Goal: Task Accomplishment & Management: Manage account settings

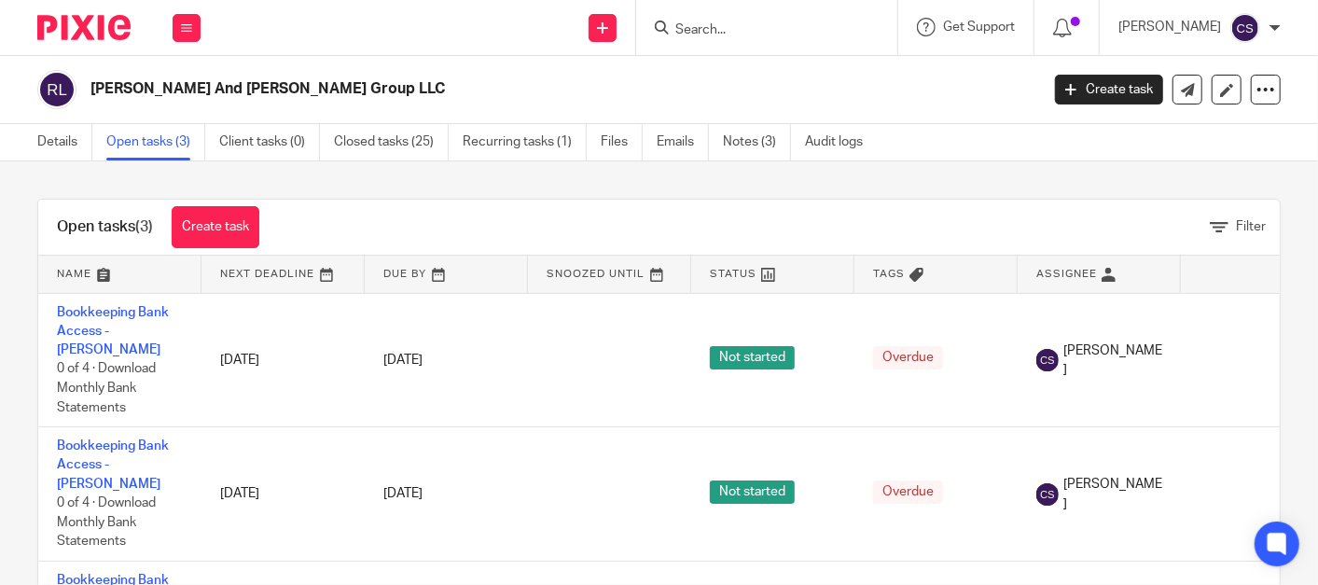
click at [766, 29] on input "Search" at bounding box center [758, 30] width 168 height 17
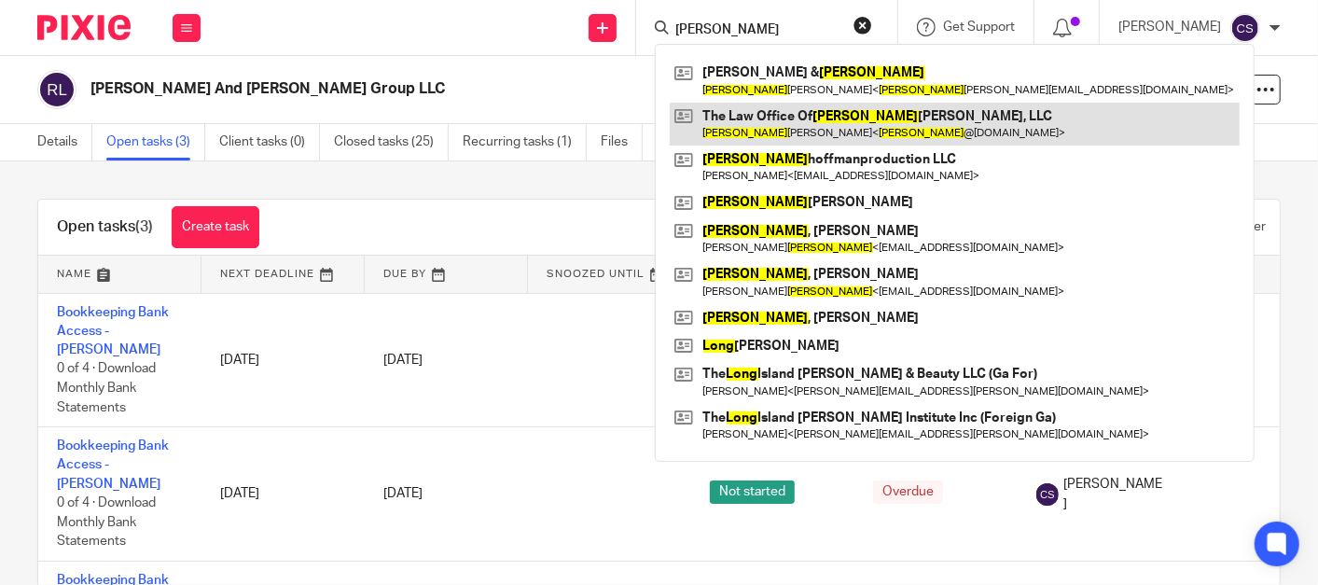
type input "[PERSON_NAME]"
click at [755, 113] on link at bounding box center [955, 124] width 570 height 43
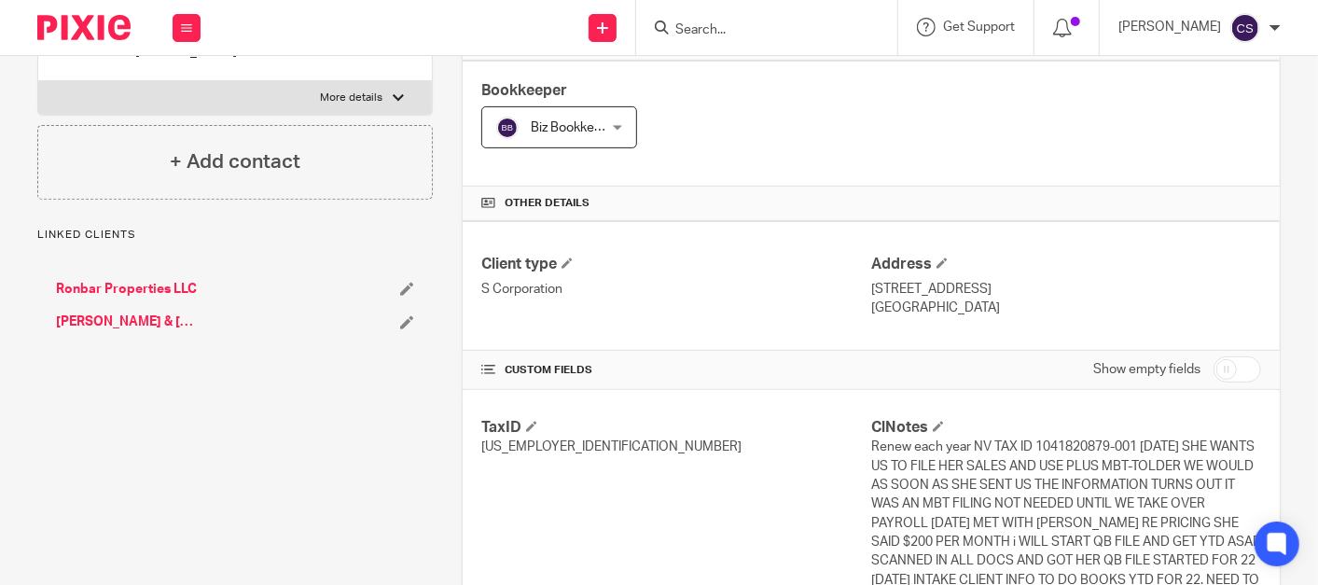
scroll to position [345, 0]
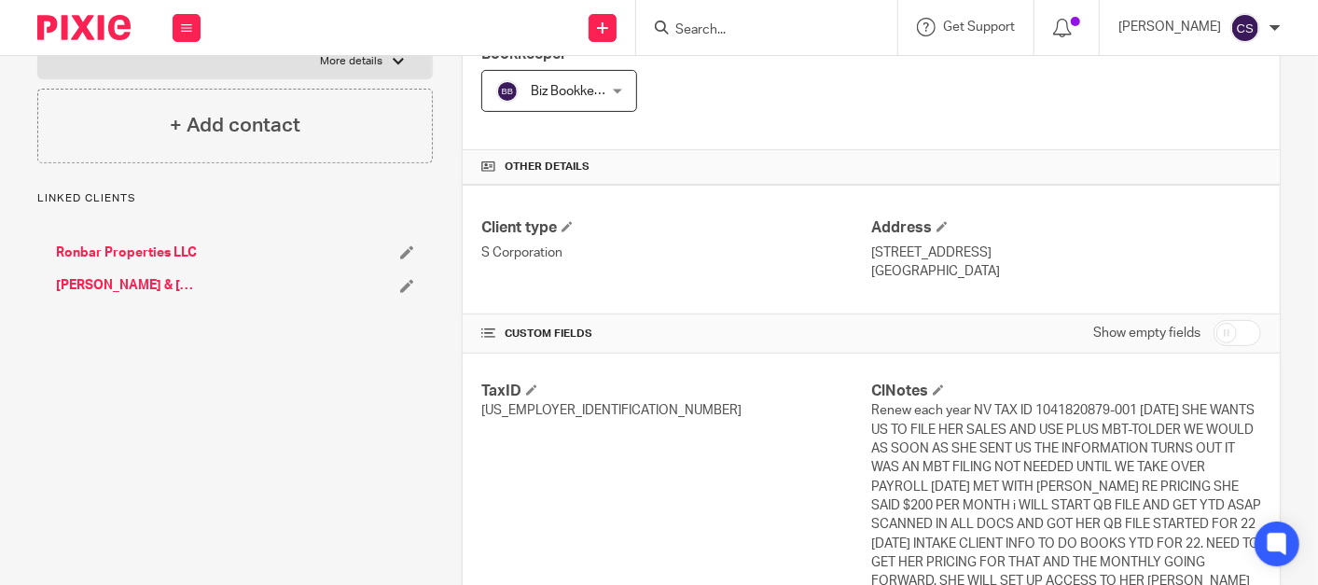
click at [99, 280] on link "[PERSON_NAME] & [PERSON_NAME]" at bounding box center [127, 285] width 143 height 19
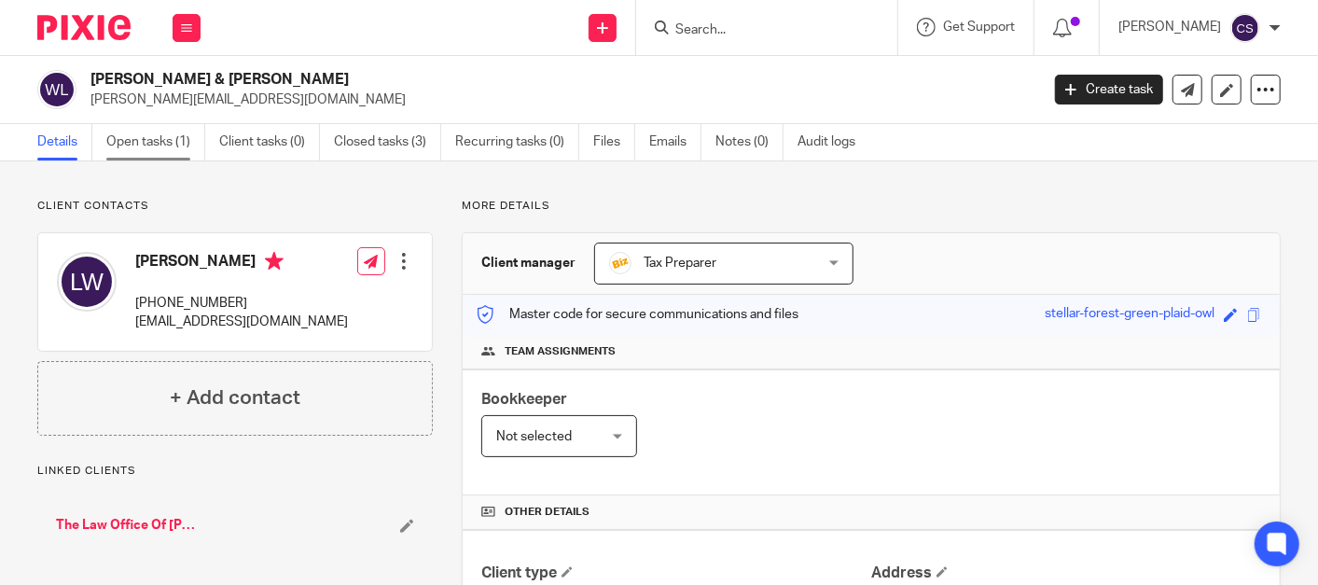
click at [127, 133] on link "Open tasks (1)" at bounding box center [155, 142] width 99 height 36
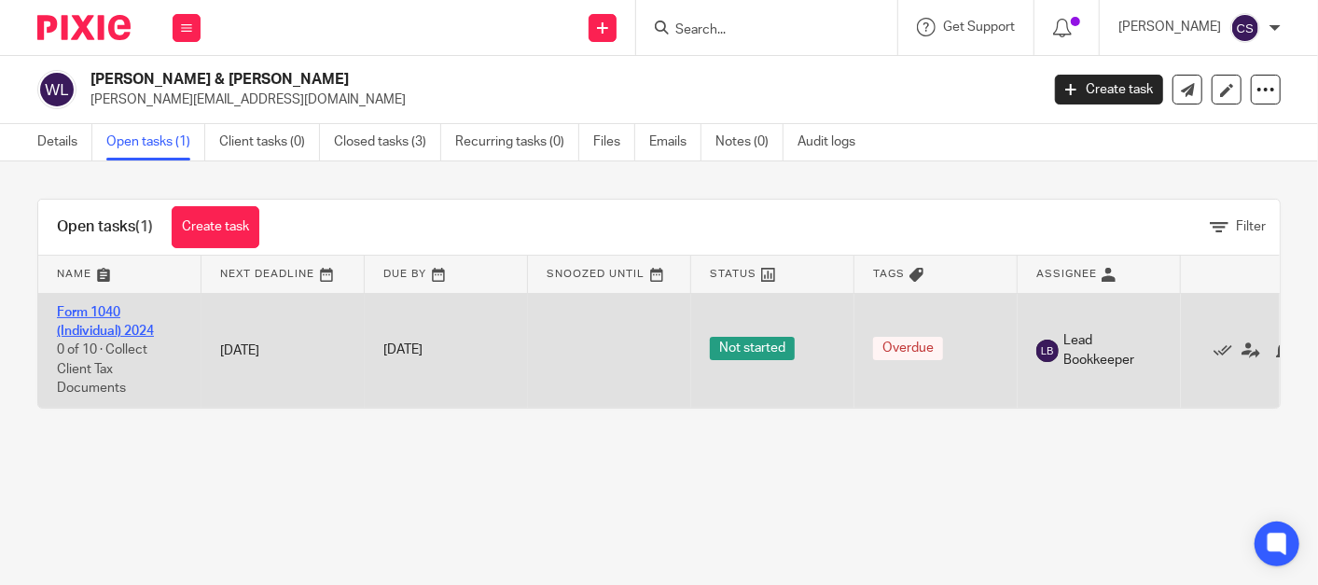
click at [66, 312] on link "Form 1040 (Individual) 2024" at bounding box center [105, 322] width 97 height 32
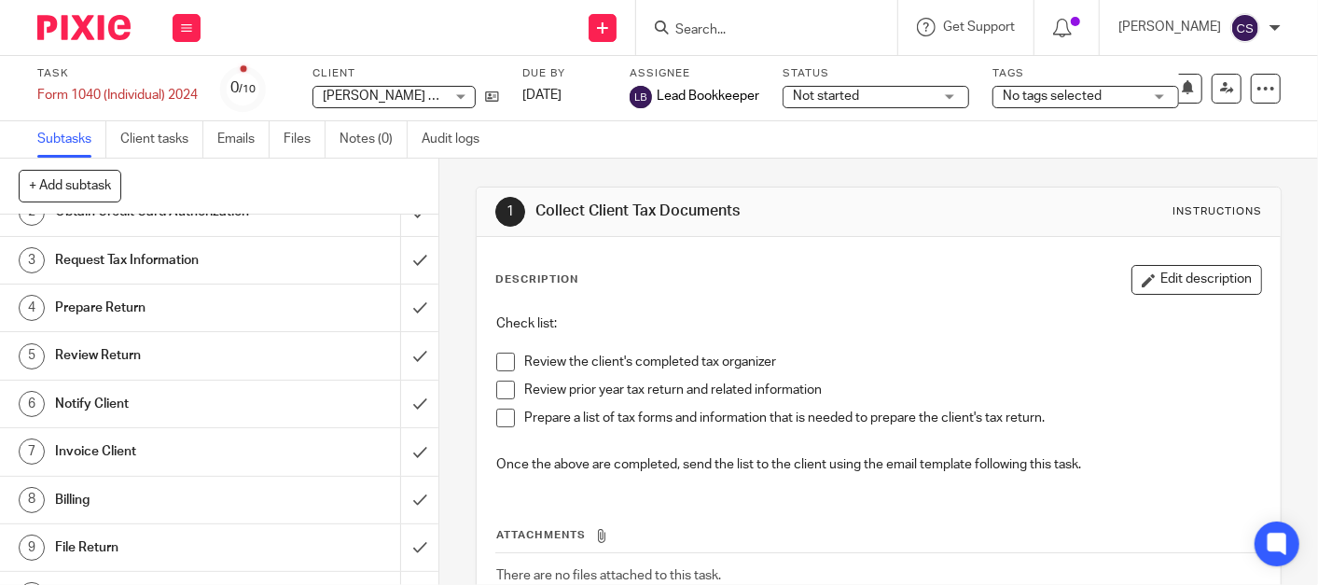
scroll to position [106, 0]
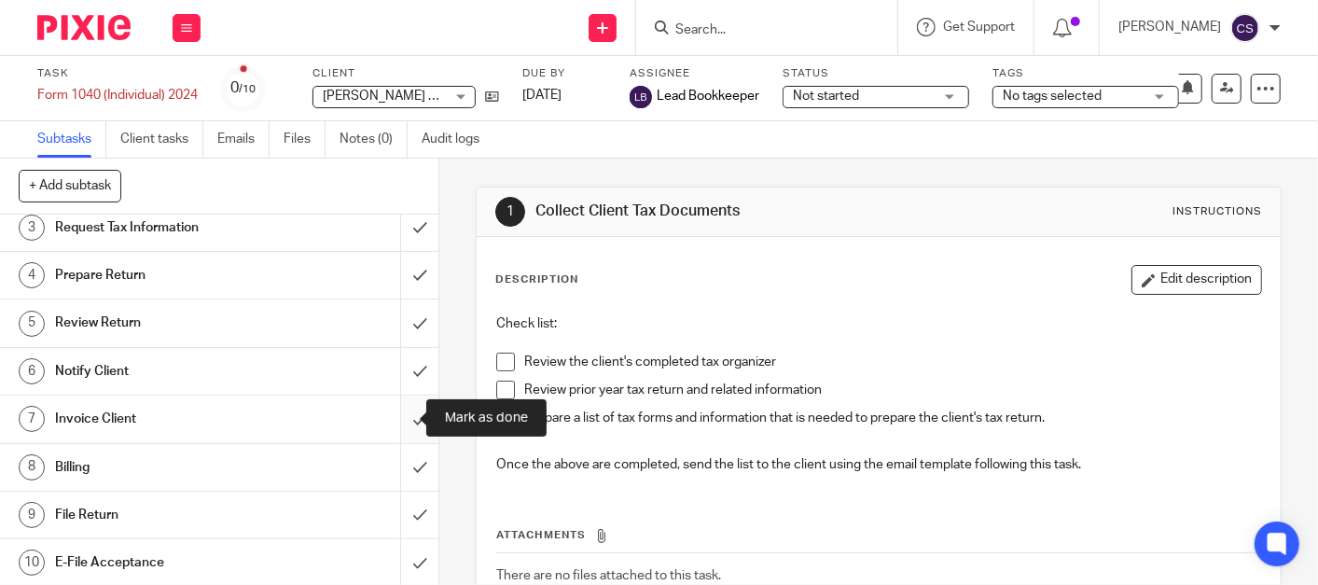
click at [400, 420] on input "submit" at bounding box center [219, 419] width 438 height 47
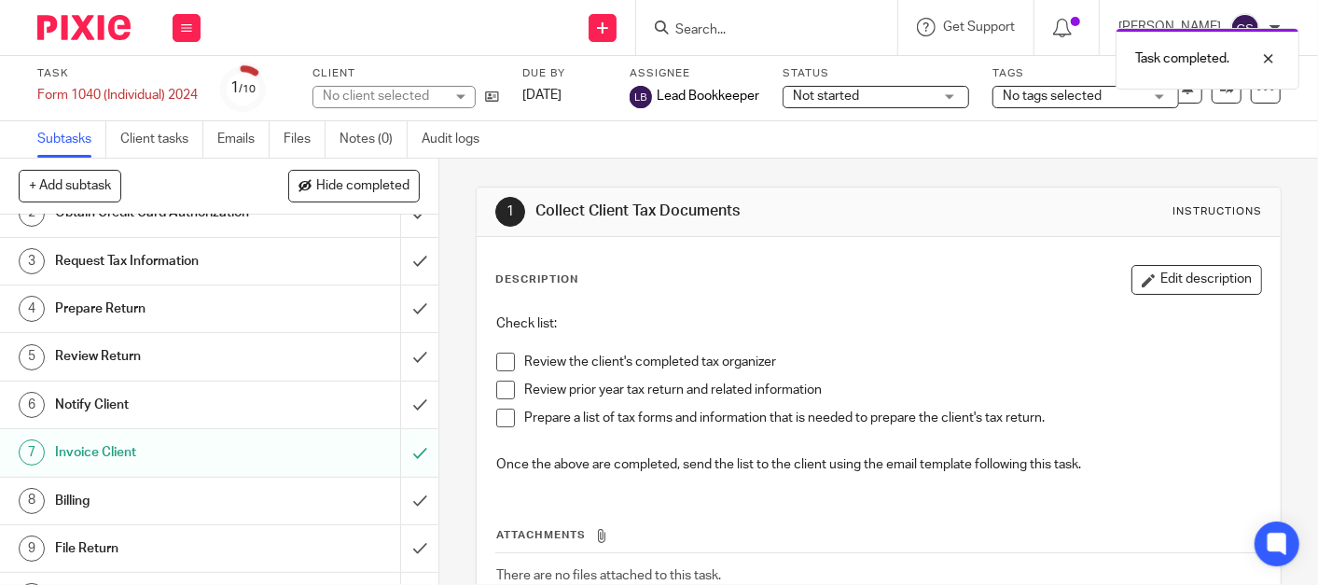
scroll to position [106, 0]
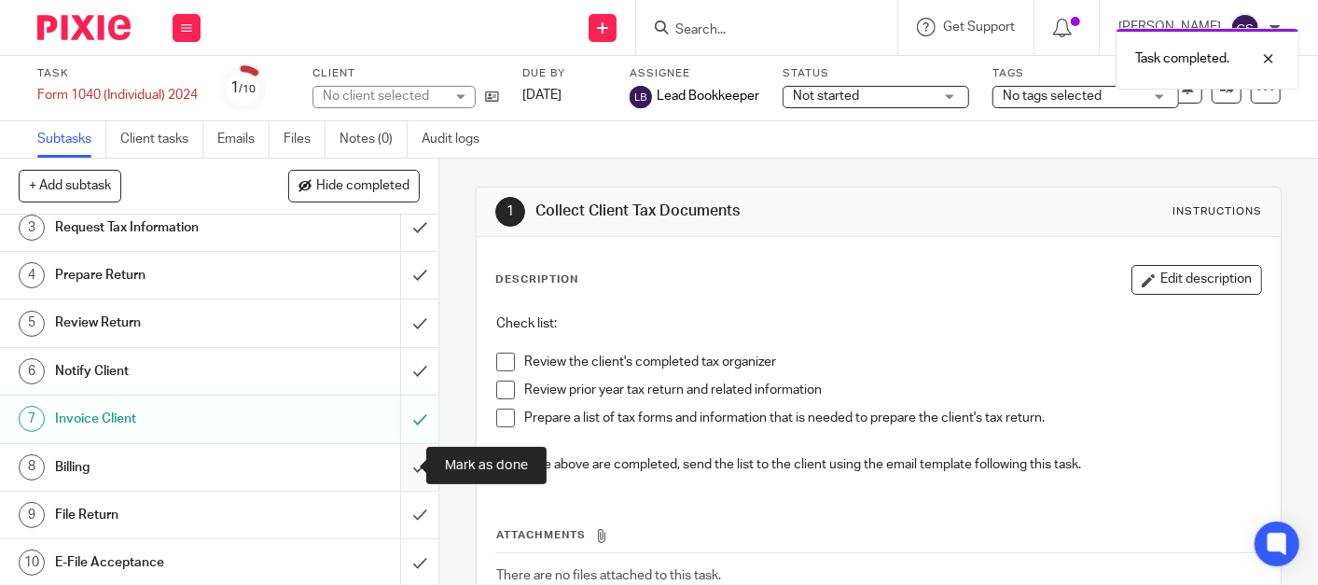
click at [396, 461] on input "submit" at bounding box center [219, 467] width 438 height 47
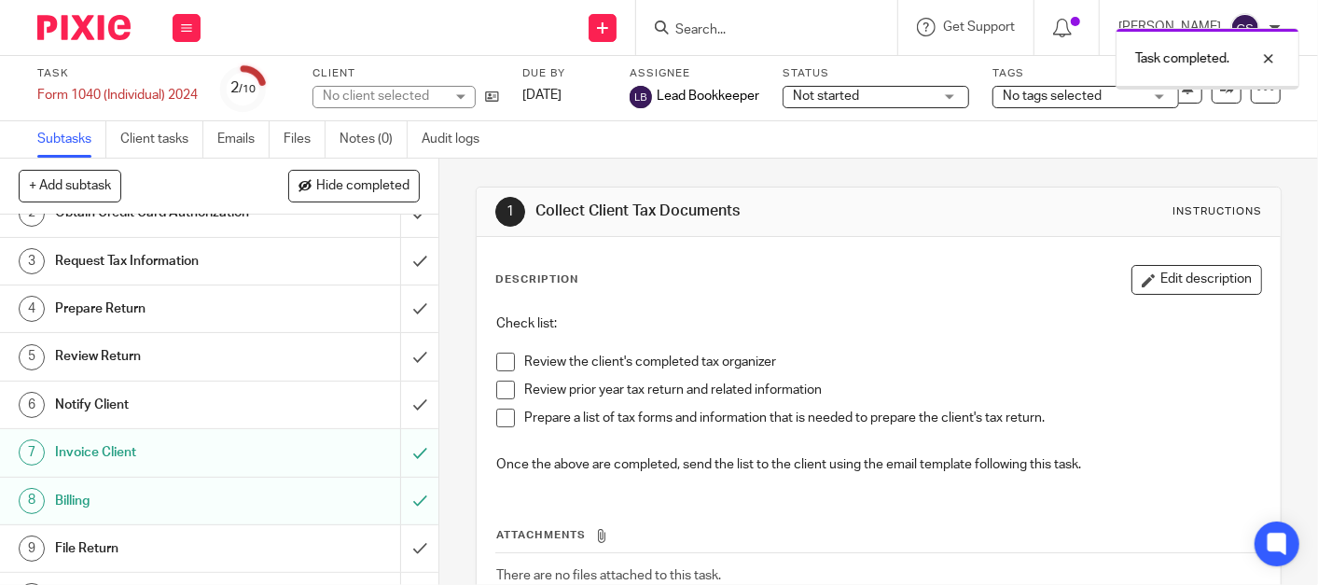
scroll to position [106, 0]
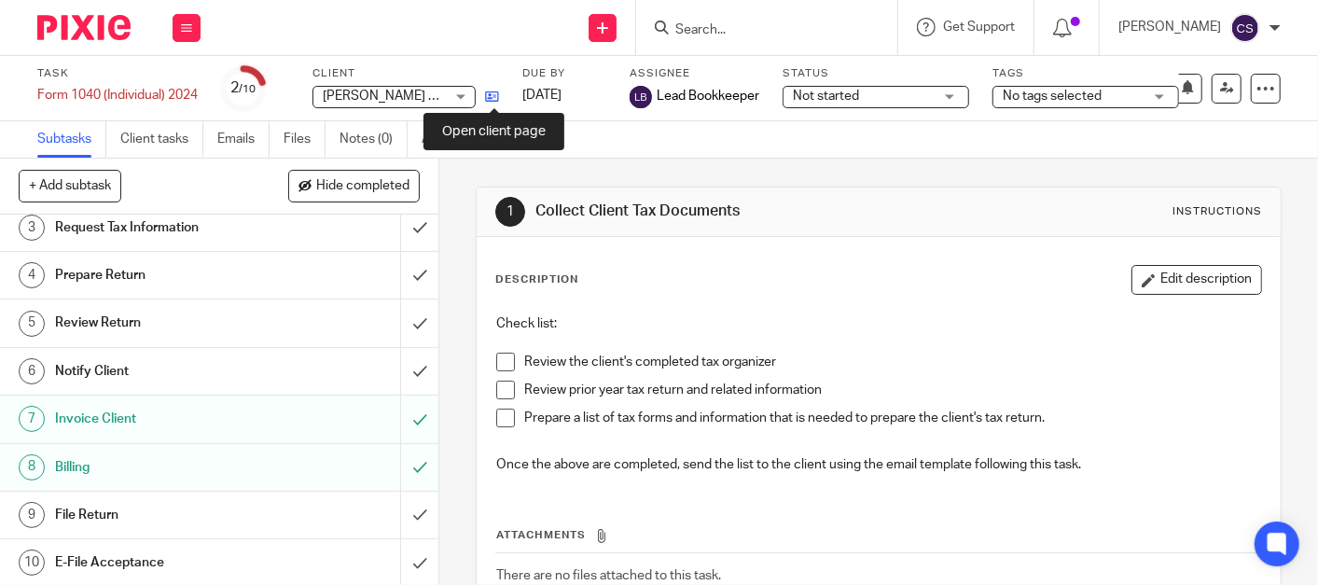
click at [494, 95] on icon at bounding box center [492, 97] width 14 height 14
click at [732, 22] on input "Search" at bounding box center [758, 30] width 168 height 17
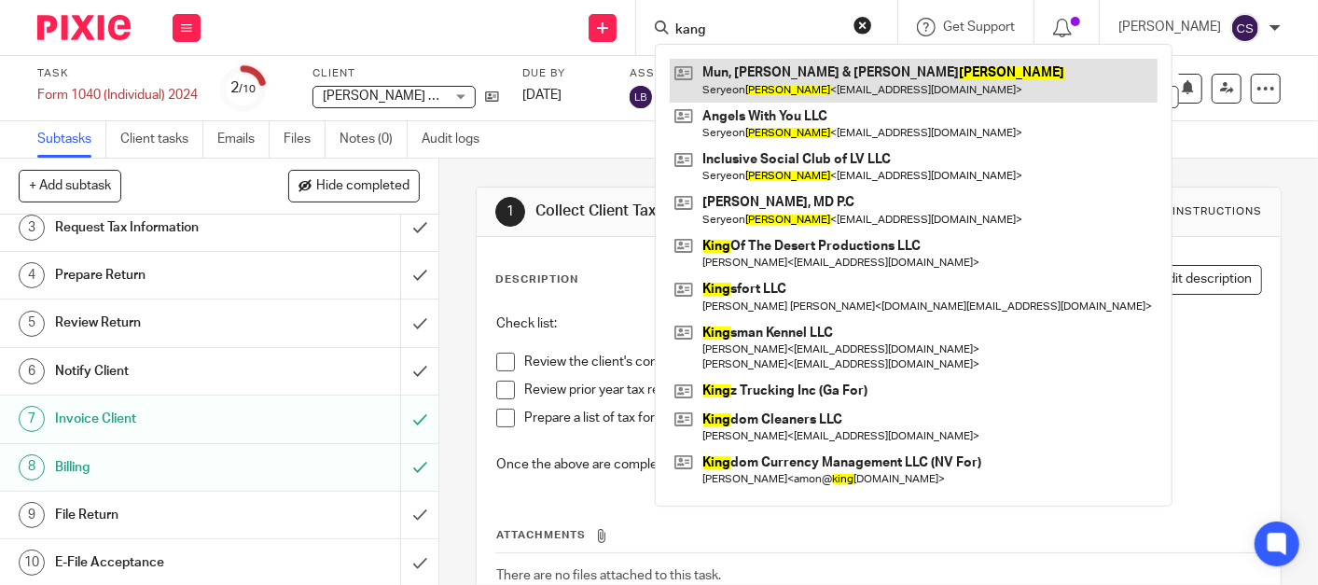
type input "kang"
click at [810, 68] on link at bounding box center [914, 80] width 488 height 43
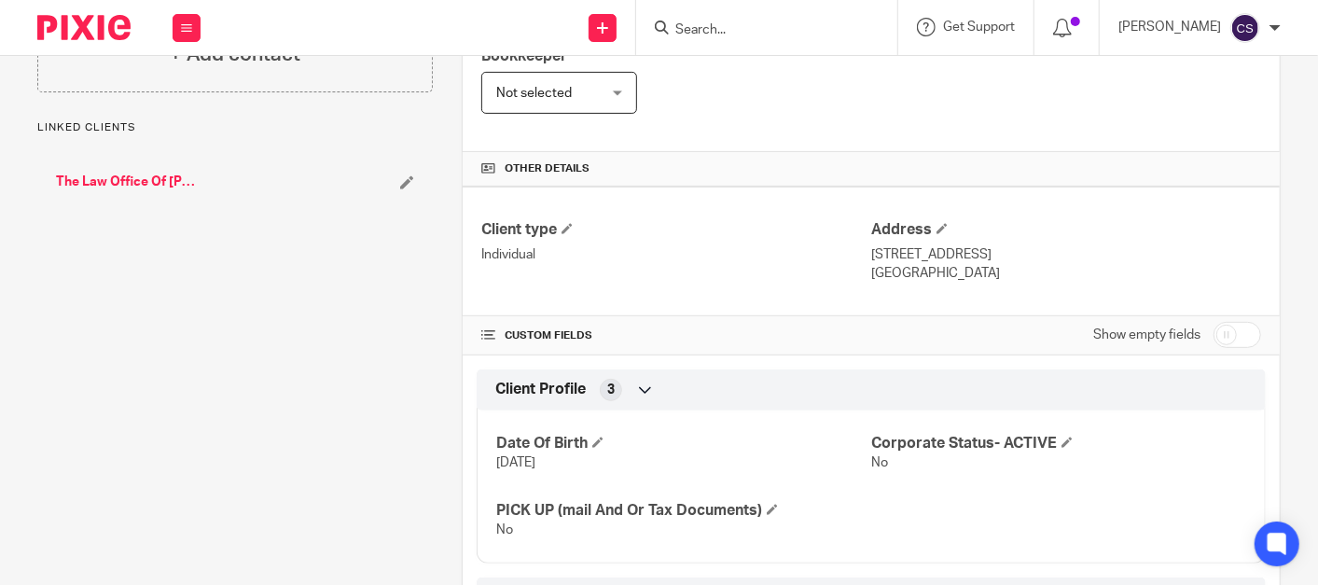
scroll to position [173, 0]
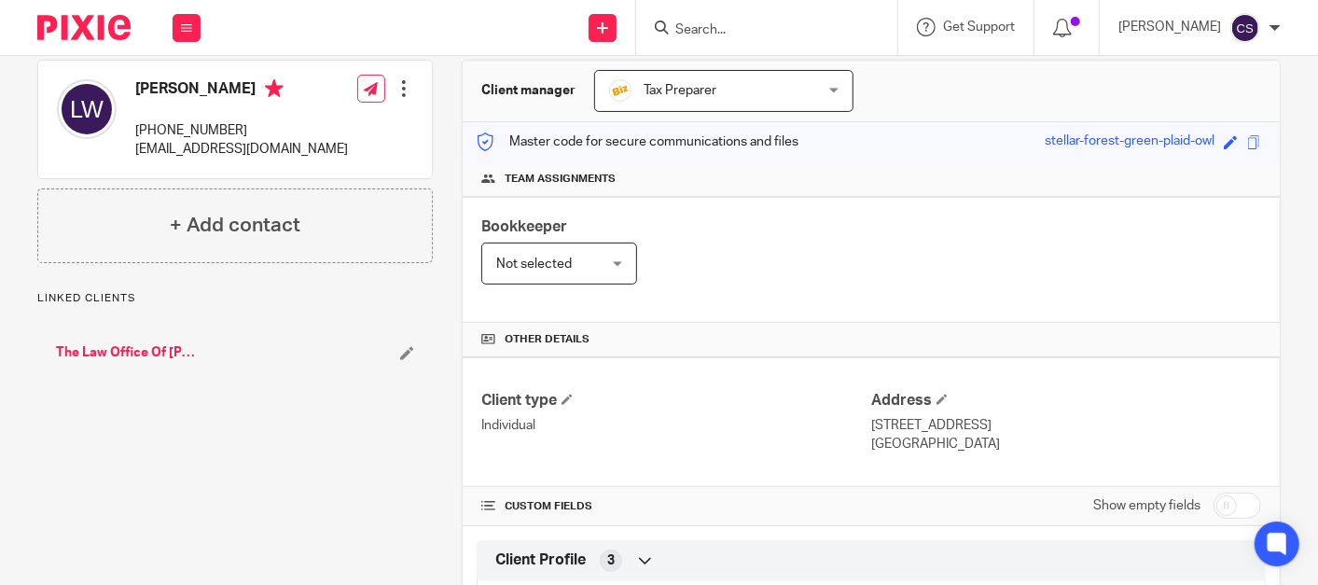
click at [106, 352] on link "The Law Office Of [PERSON_NAME], LLC" at bounding box center [127, 352] width 143 height 19
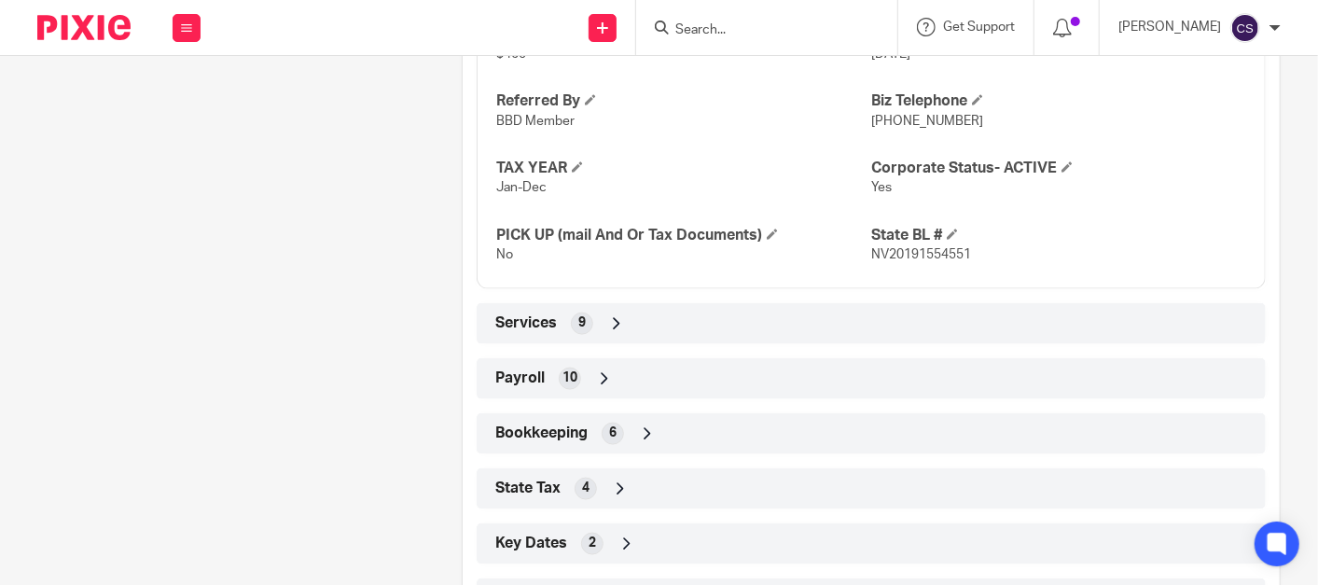
scroll to position [1382, 0]
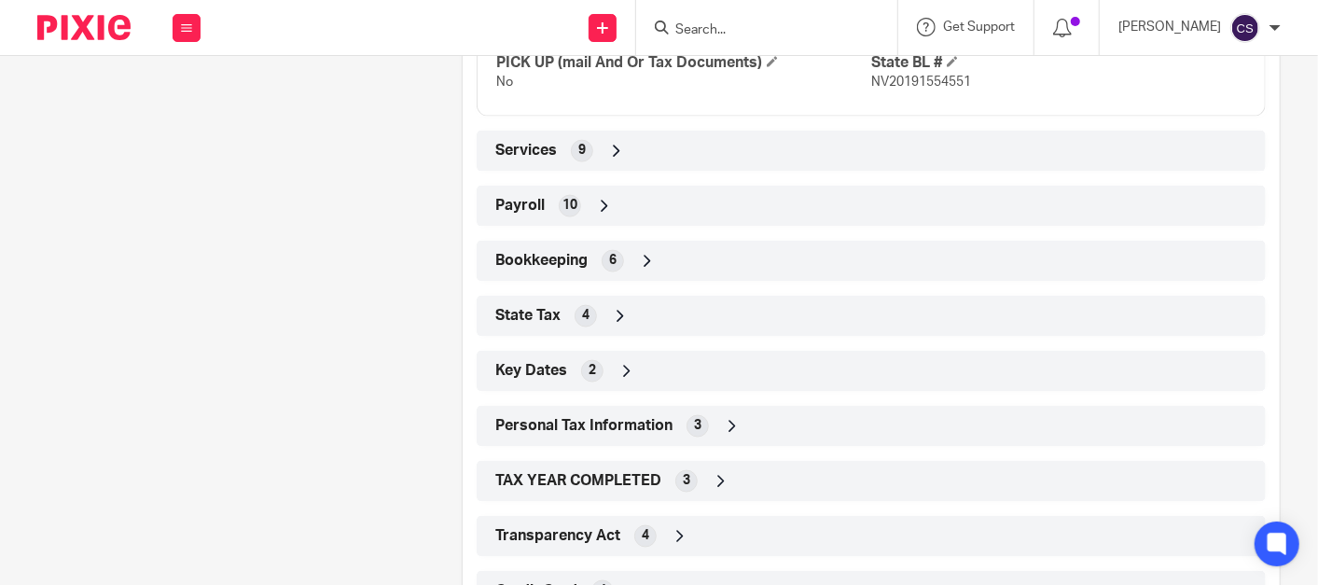
click at [638, 252] on icon at bounding box center [647, 261] width 19 height 19
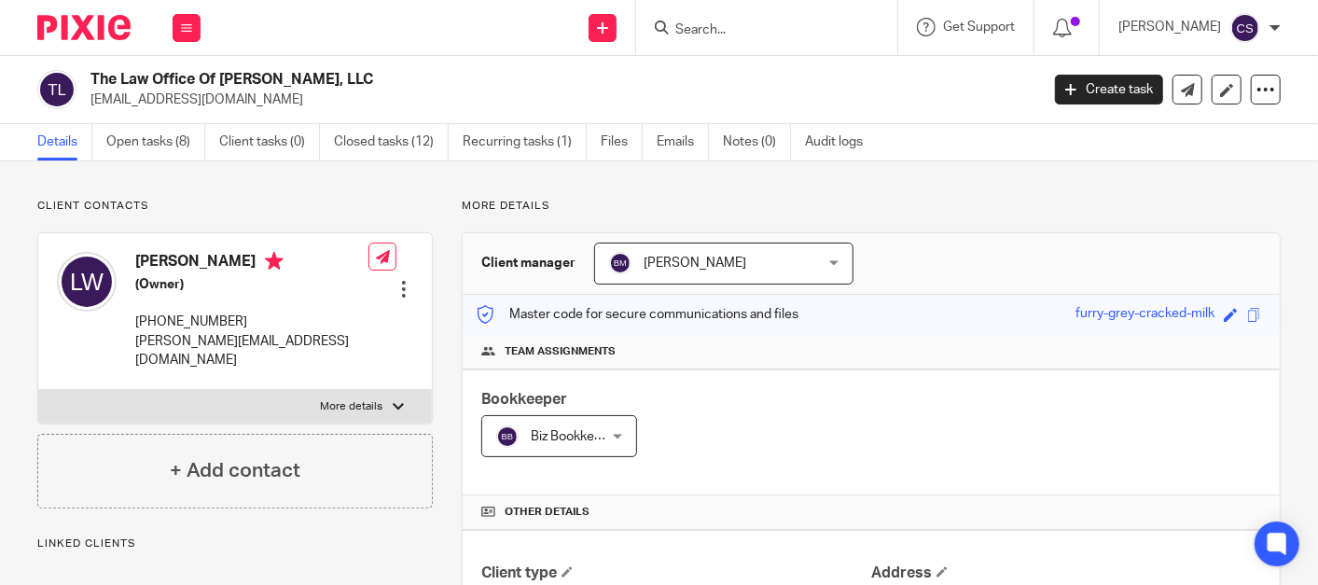
scroll to position [0, 0]
click at [157, 140] on link "Open tasks (8)" at bounding box center [155, 142] width 99 height 36
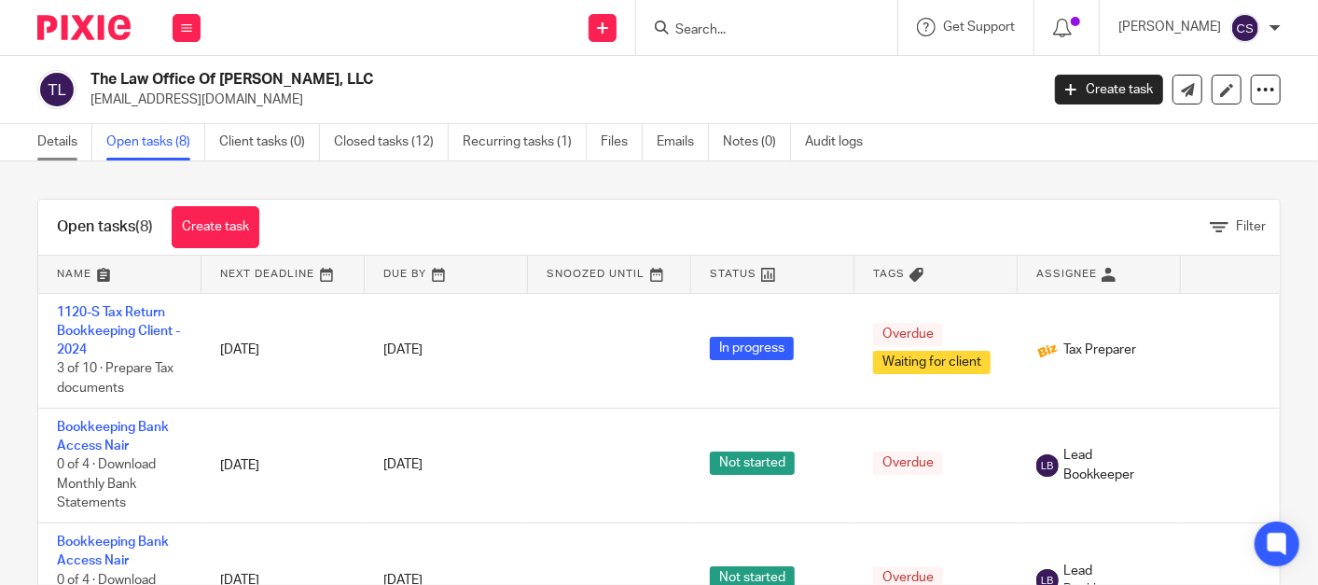
click at [39, 138] on link "Details" at bounding box center [64, 142] width 55 height 36
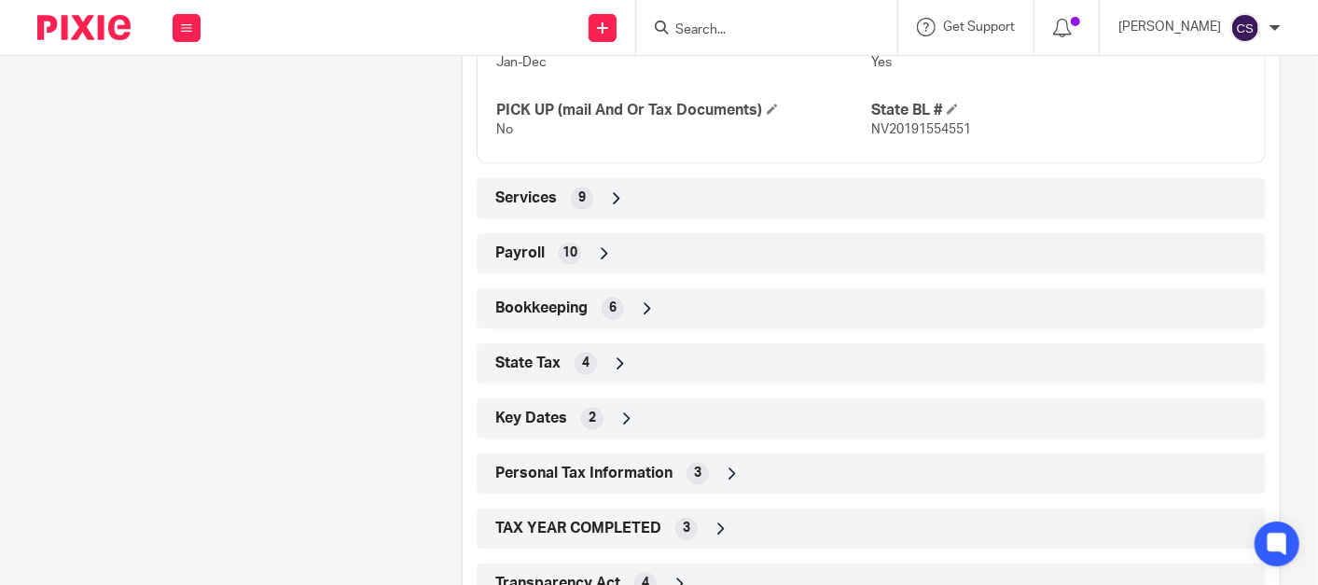
scroll to position [1438, 0]
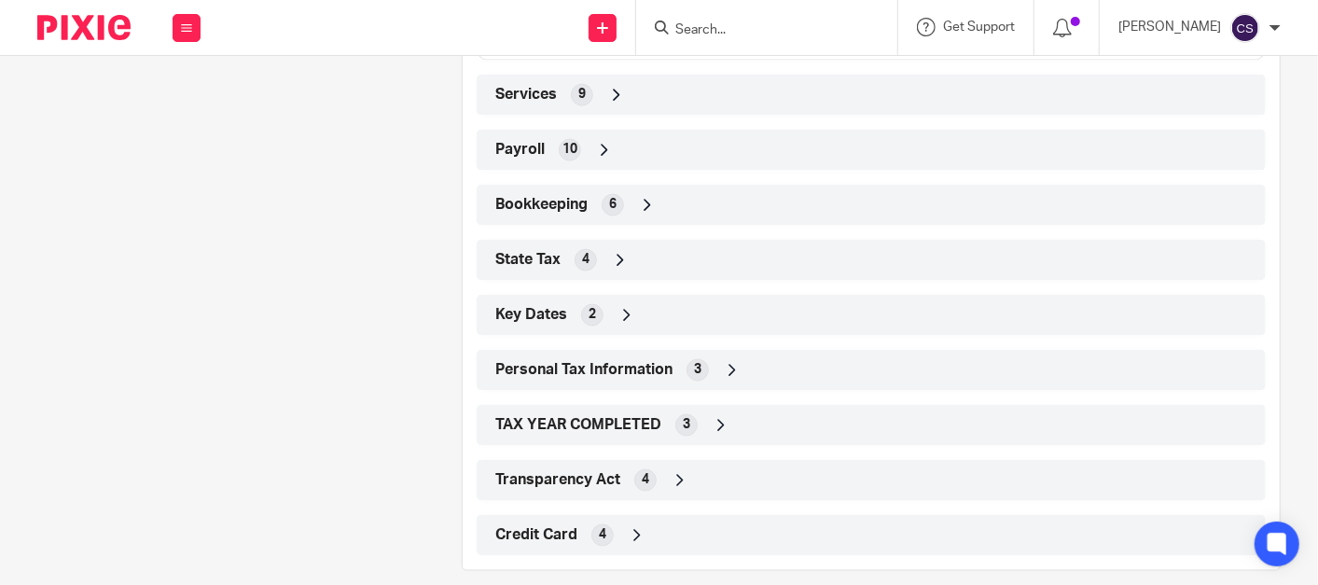
click at [630, 526] on icon at bounding box center [637, 535] width 19 height 19
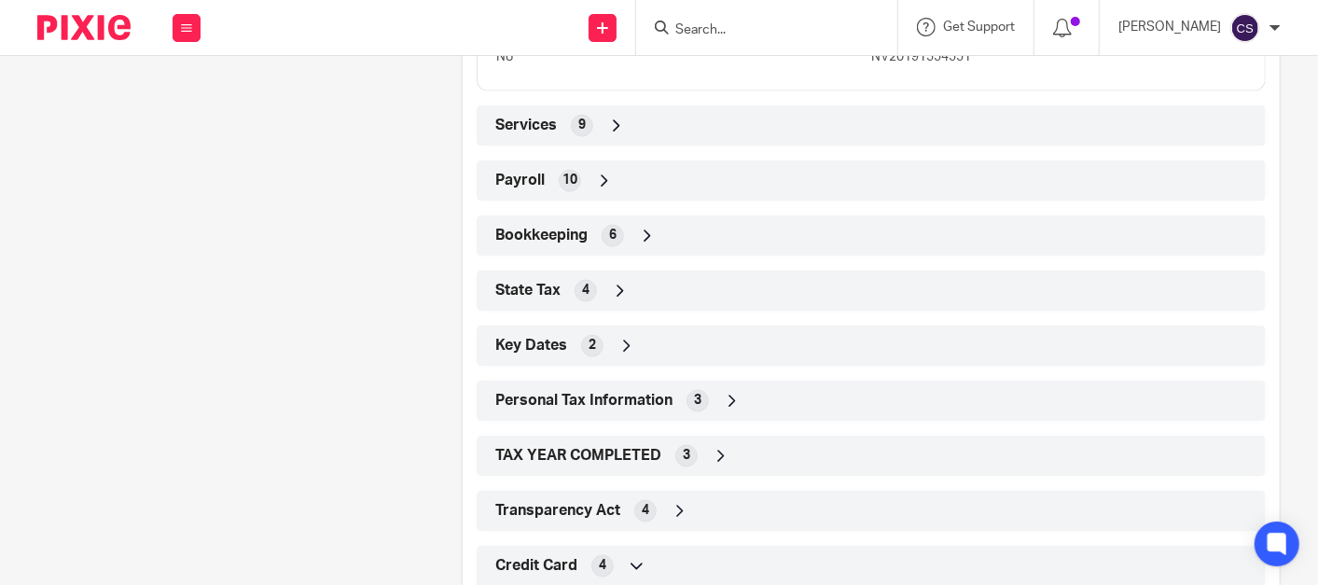
scroll to position [1382, 0]
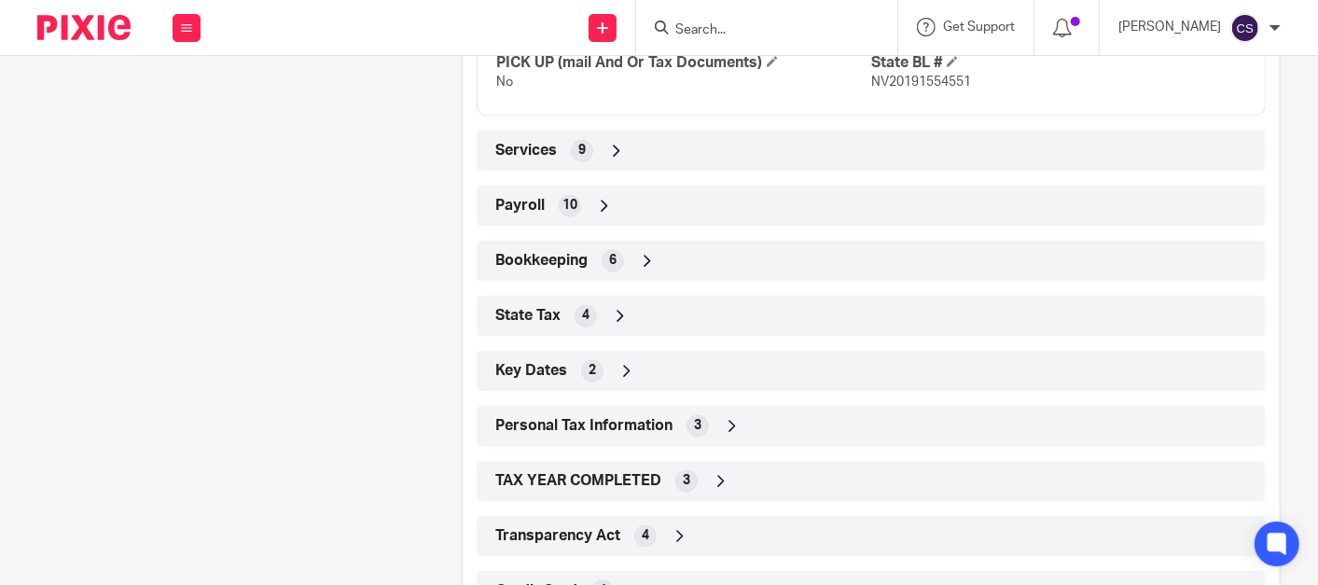
click at [639, 252] on icon at bounding box center [647, 261] width 19 height 19
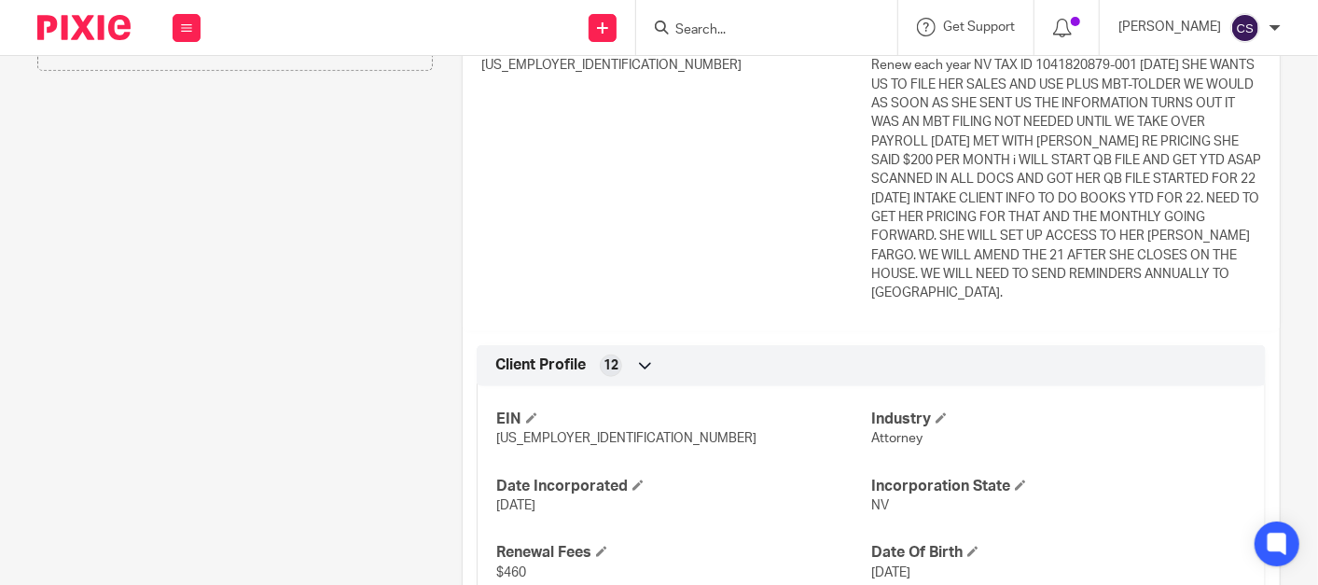
scroll to position [0, 0]
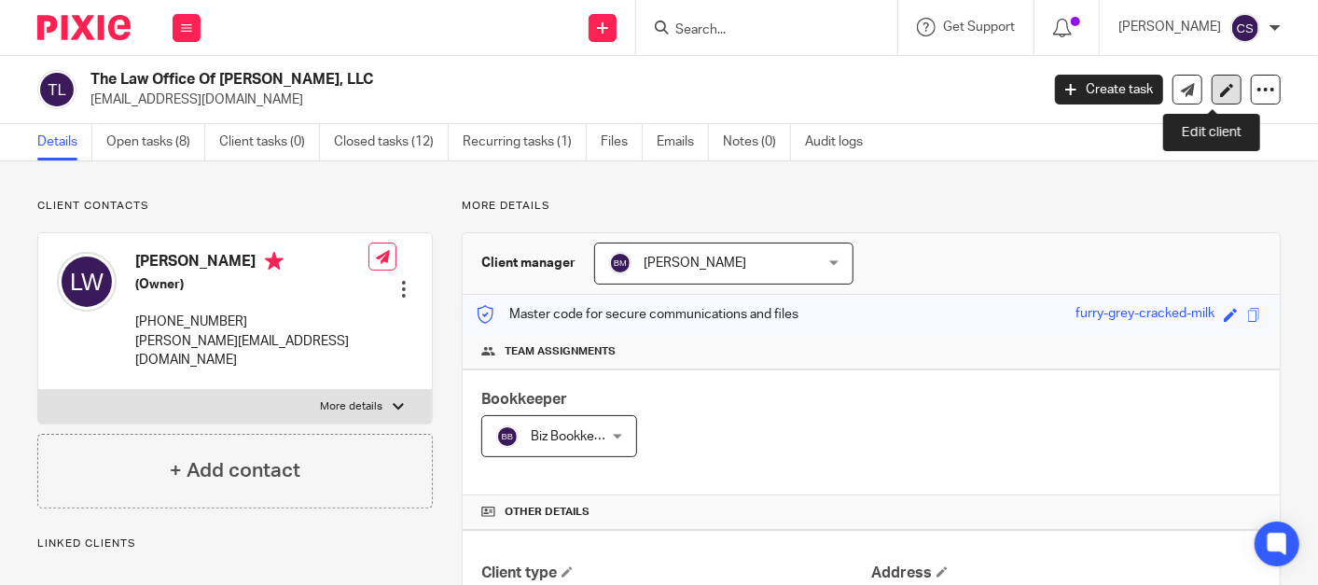
click at [1213, 80] on link at bounding box center [1227, 90] width 30 height 30
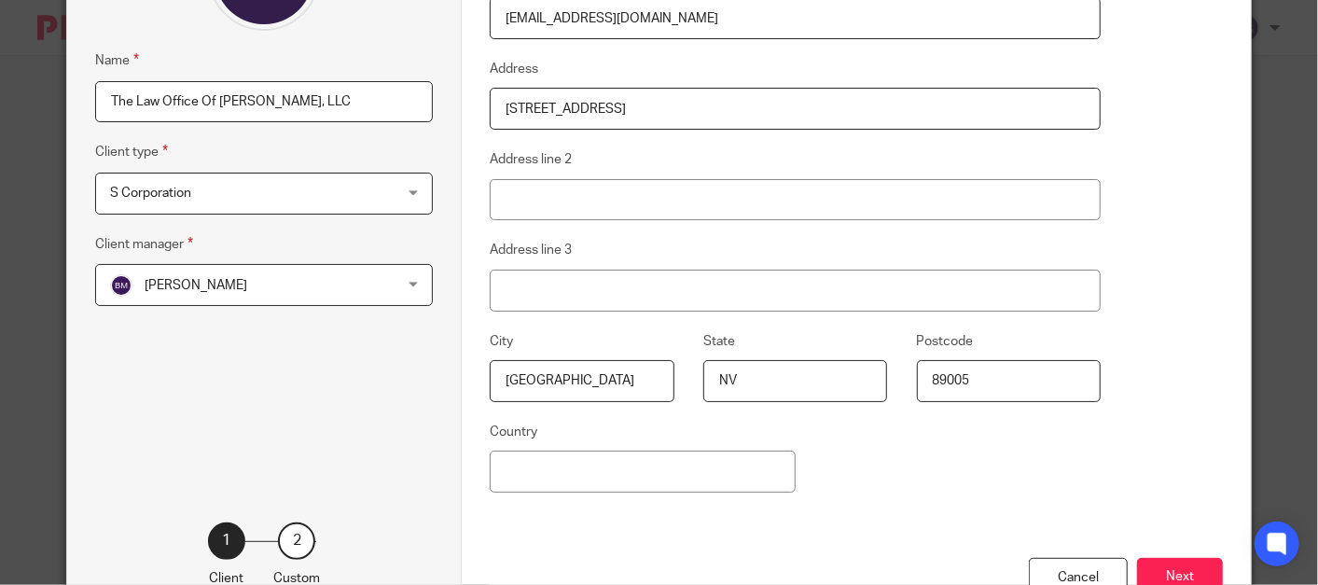
scroll to position [361, 0]
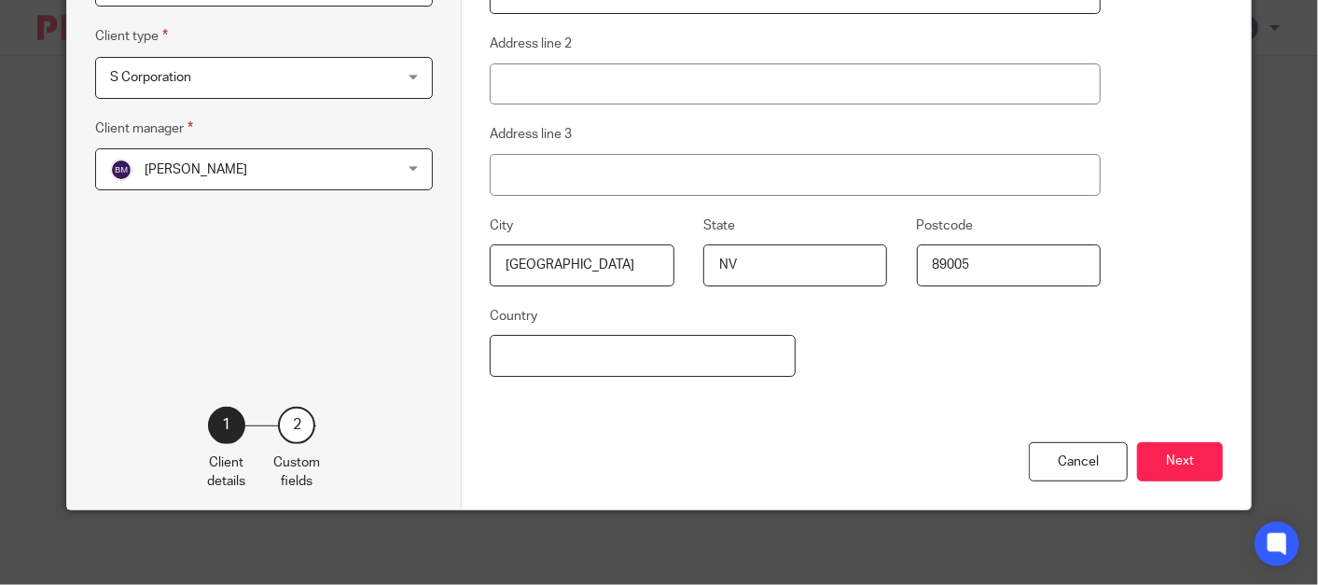
click at [509, 355] on input "Country" at bounding box center [643, 356] width 306 height 42
type input "[GEOGRAPHIC_DATA]"
click at [1156, 463] on button "Next" at bounding box center [1180, 462] width 86 height 40
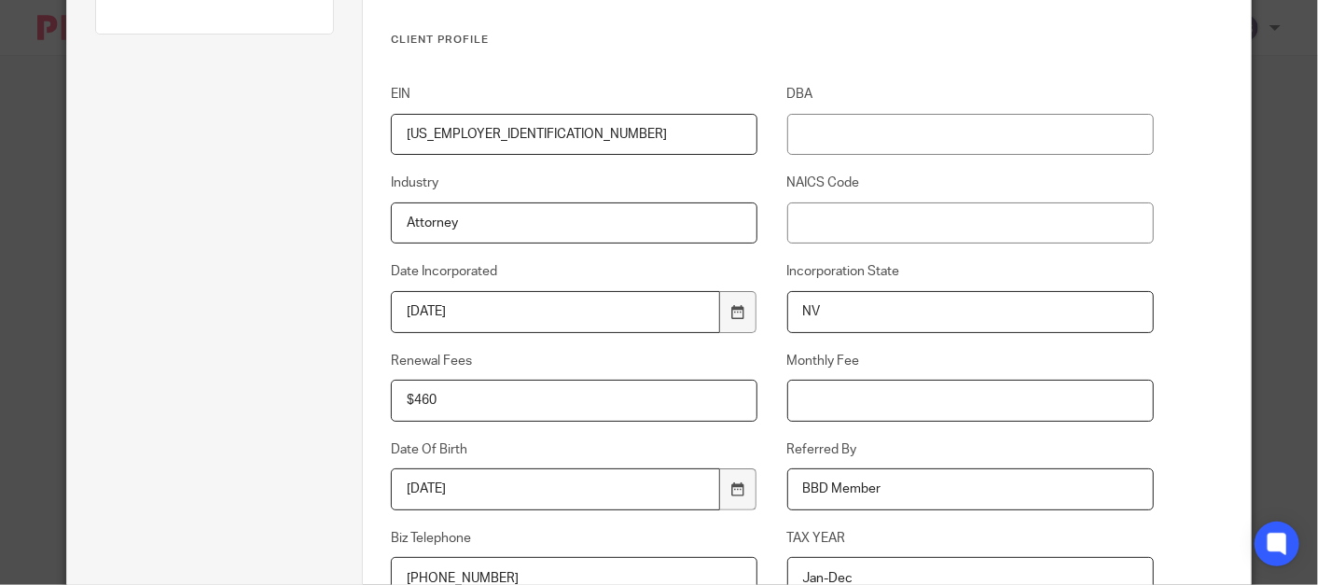
click at [912, 406] on input "Monthly Fee" at bounding box center [970, 401] width 367 height 42
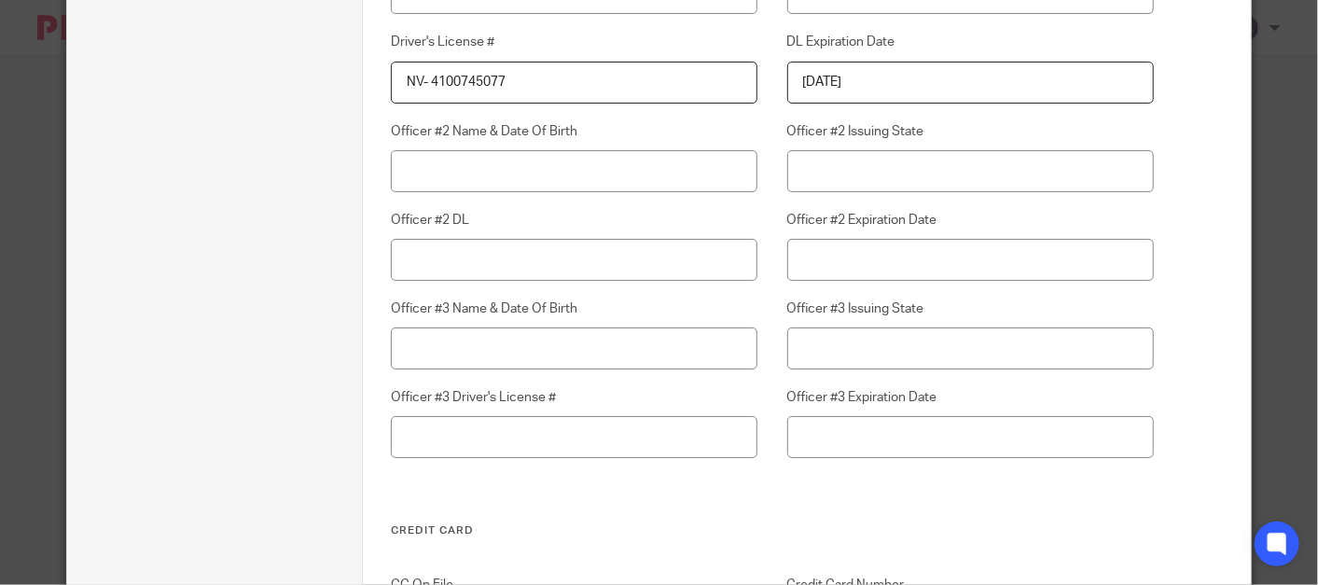
scroll to position [5556, 0]
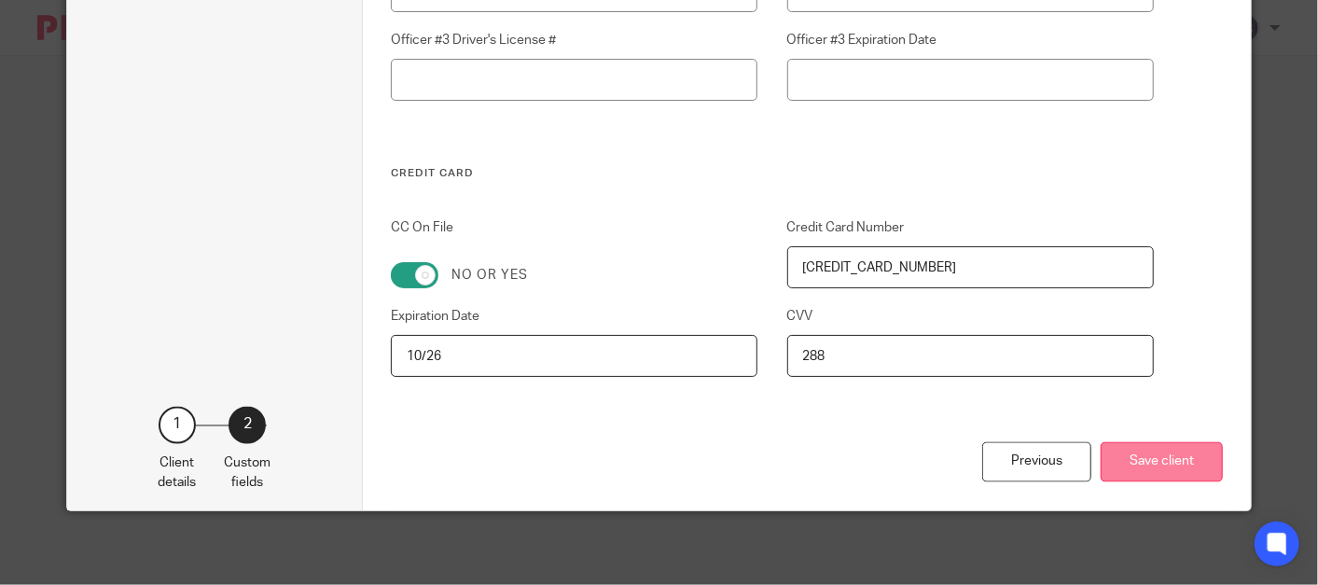
type input "$99"
click at [1143, 455] on button "Save client" at bounding box center [1162, 462] width 122 height 40
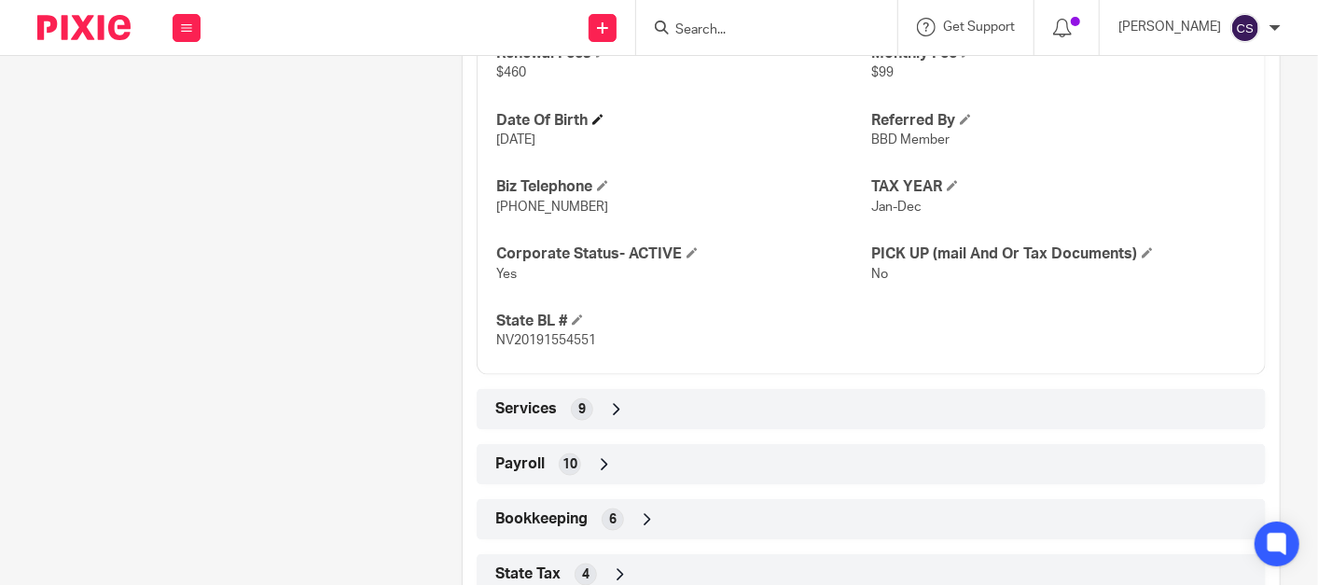
scroll to position [1382, 0]
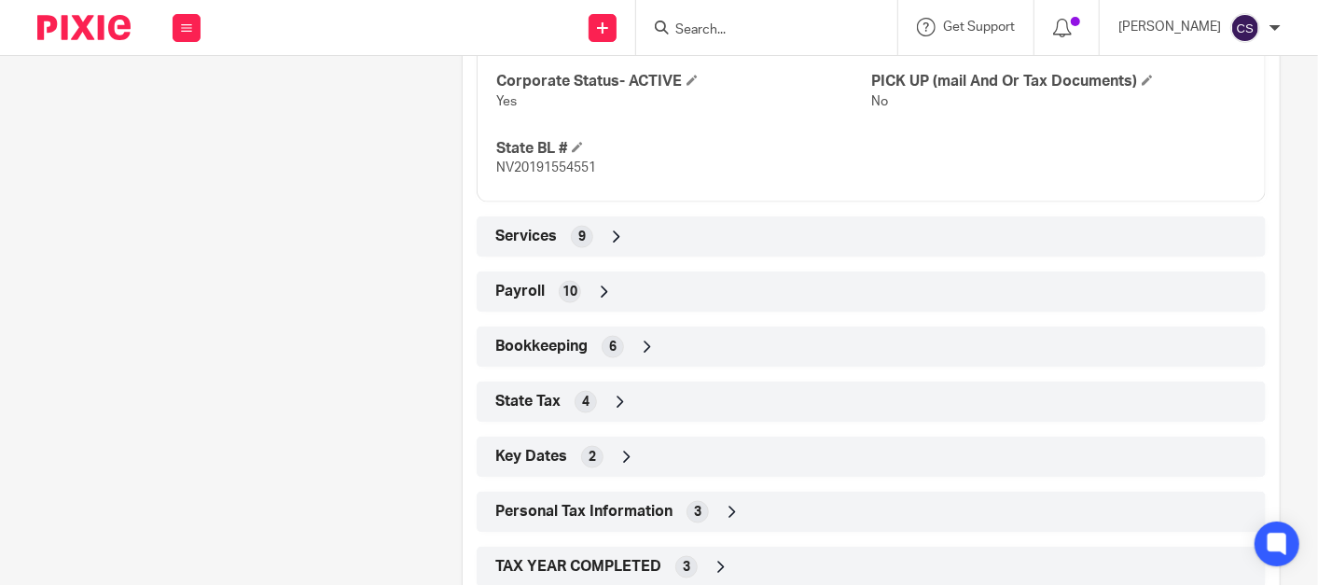
click at [638, 338] on icon at bounding box center [647, 347] width 19 height 19
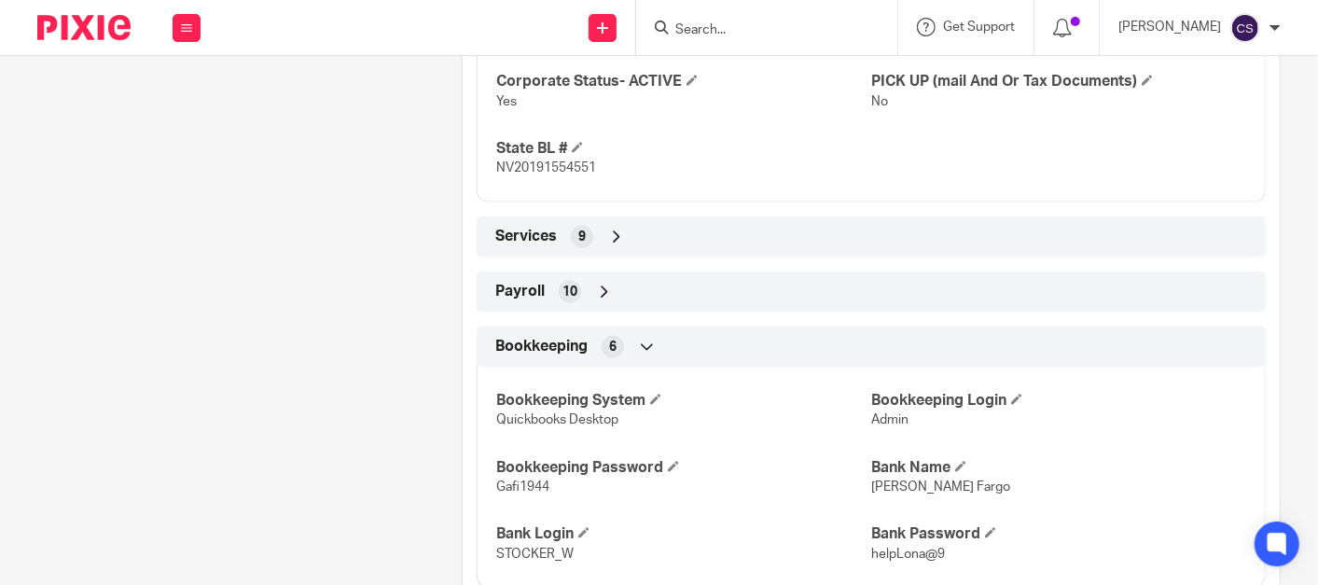
click at [643, 338] on icon at bounding box center [647, 347] width 19 height 19
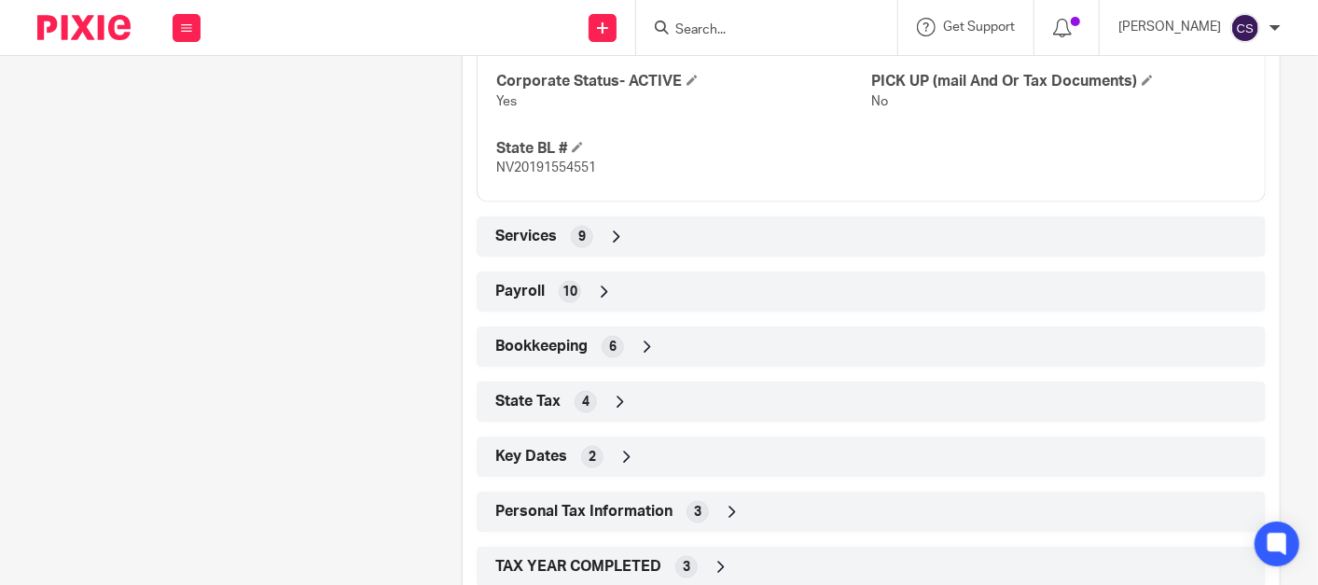
click at [644, 338] on icon at bounding box center [647, 347] width 19 height 19
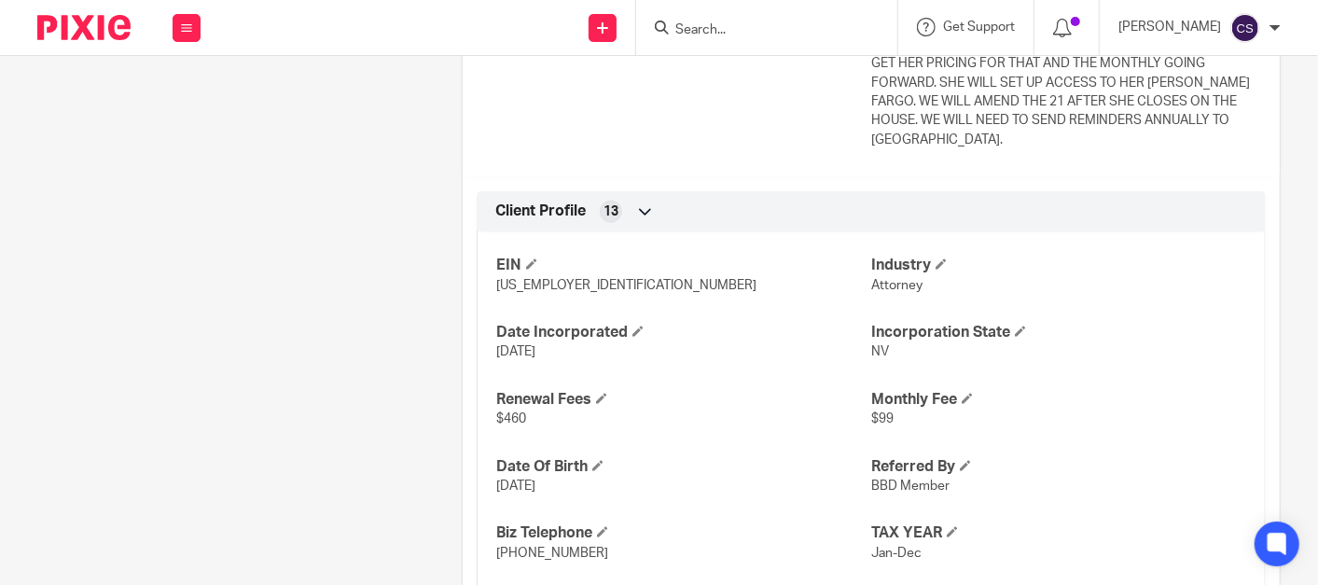
scroll to position [1209, 0]
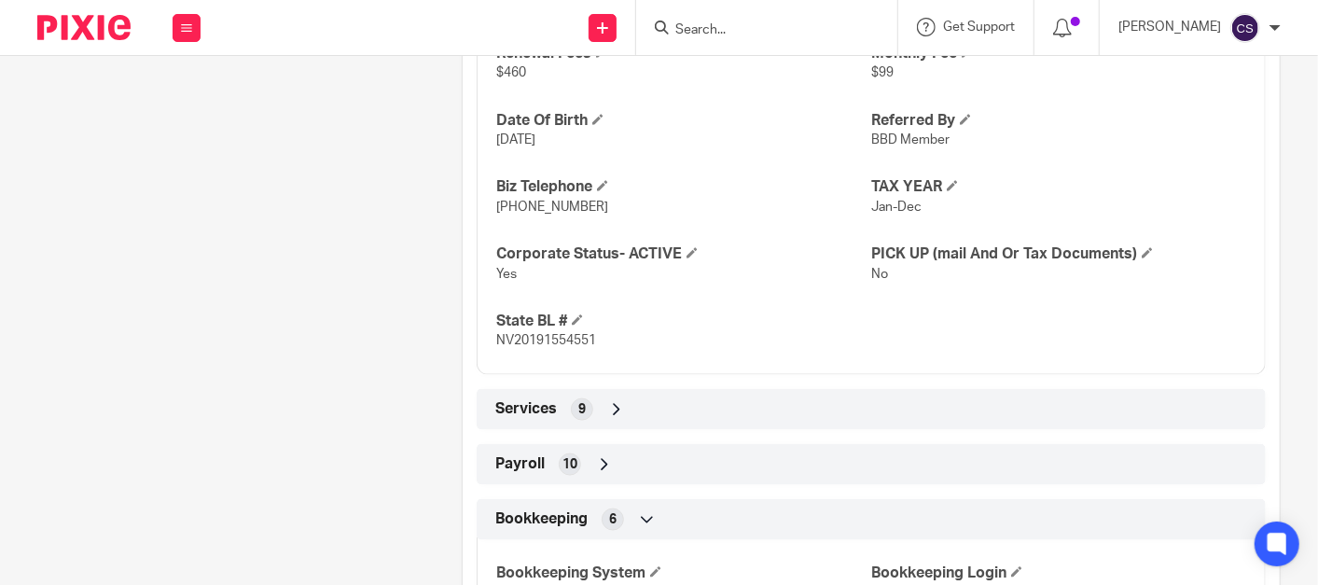
click at [610, 400] on icon at bounding box center [616, 409] width 19 height 19
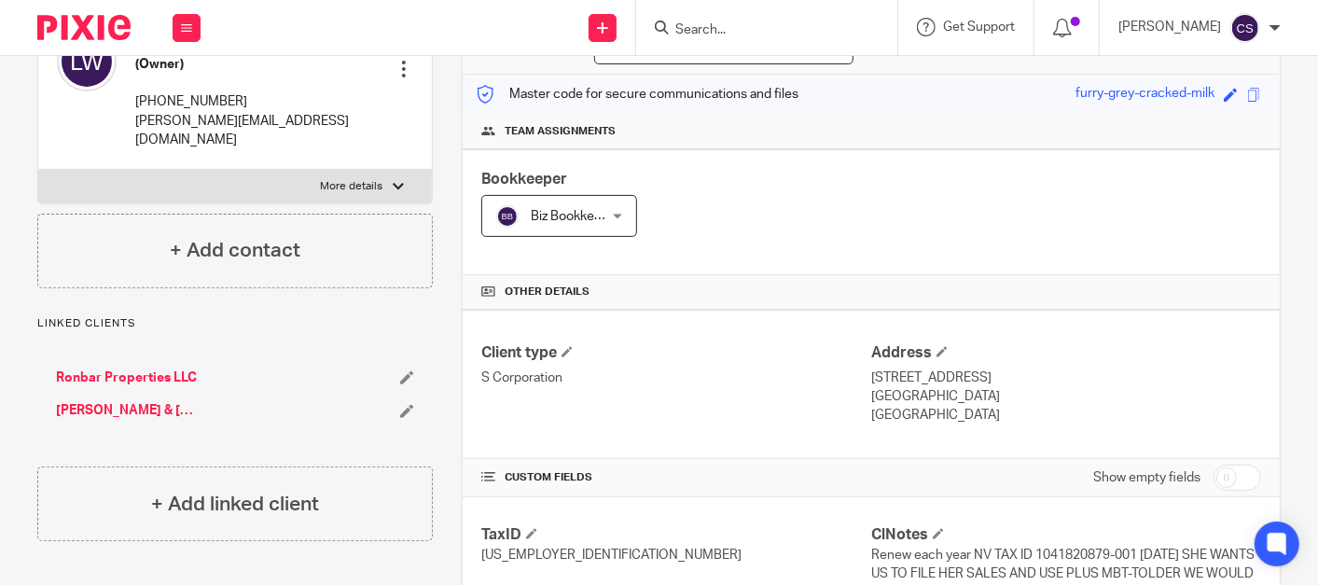
scroll to position [0, 0]
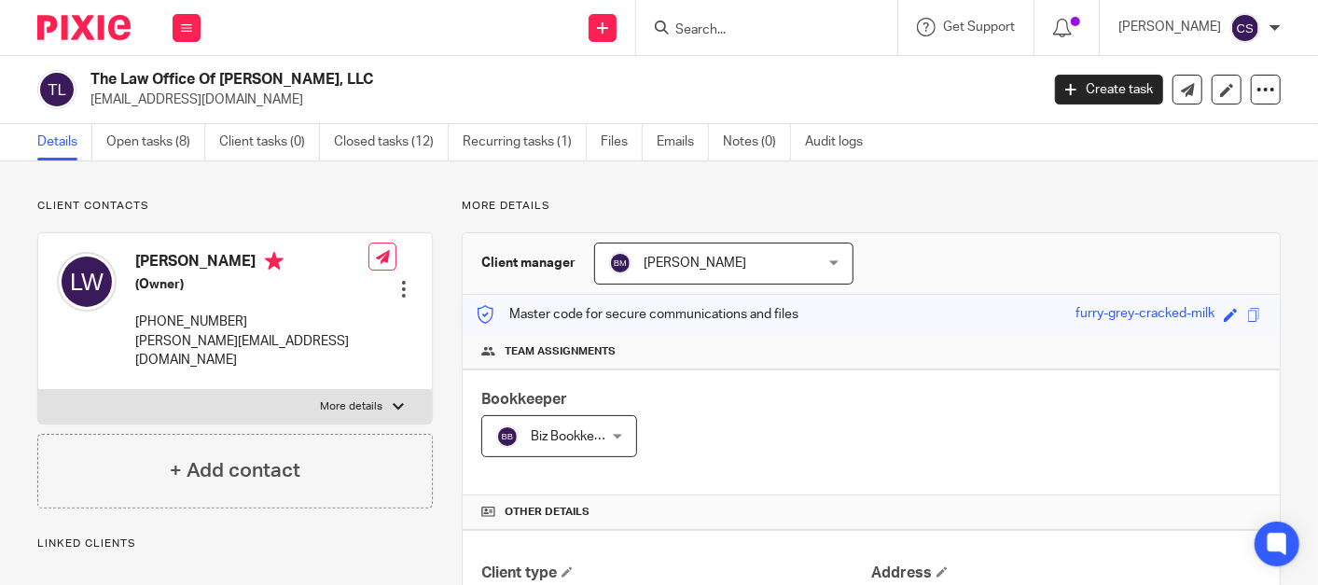
click at [738, 24] on input "Search" at bounding box center [758, 30] width 168 height 17
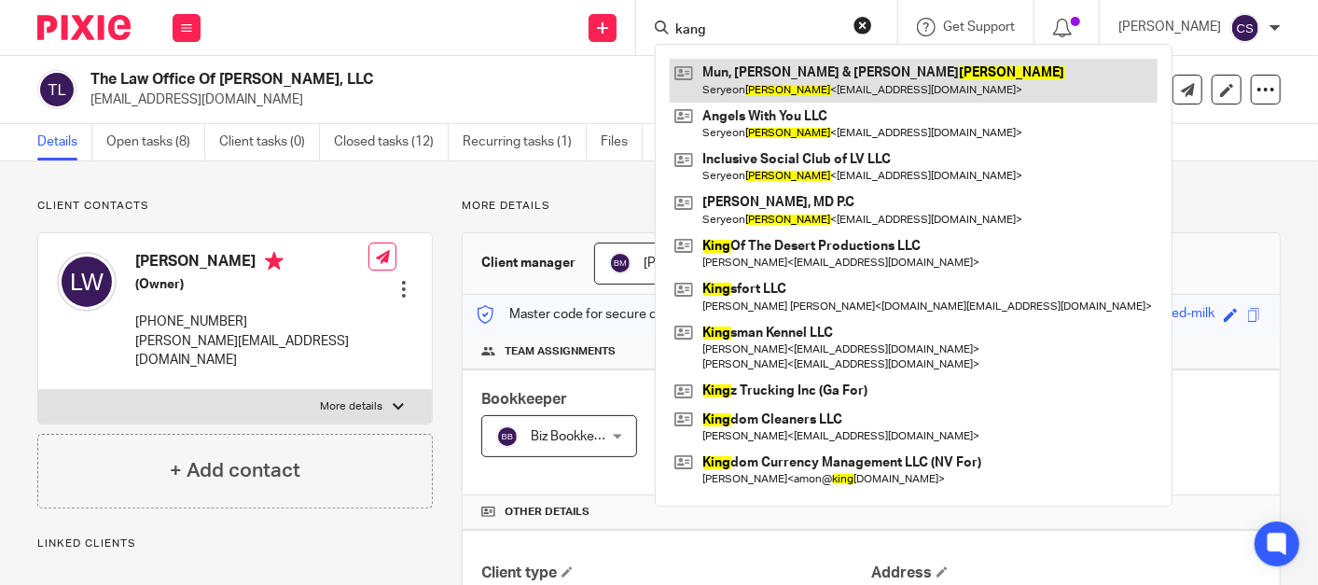
type input "kang"
click at [781, 66] on link at bounding box center [914, 80] width 488 height 43
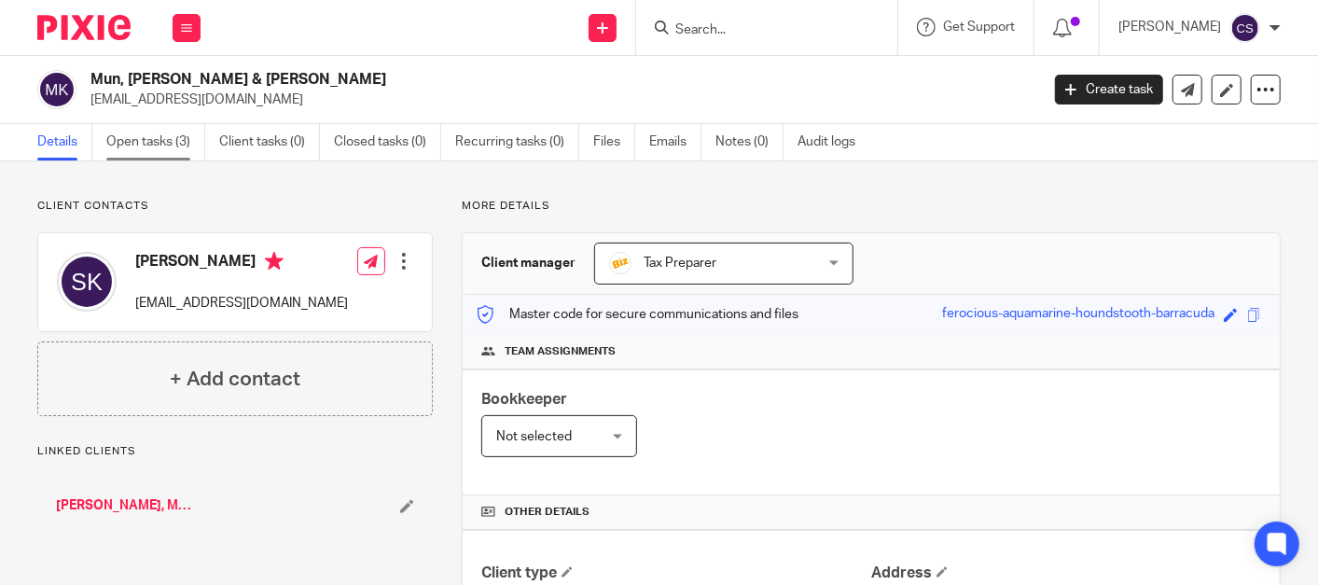
click at [141, 137] on link "Open tasks (3)" at bounding box center [155, 142] width 99 height 36
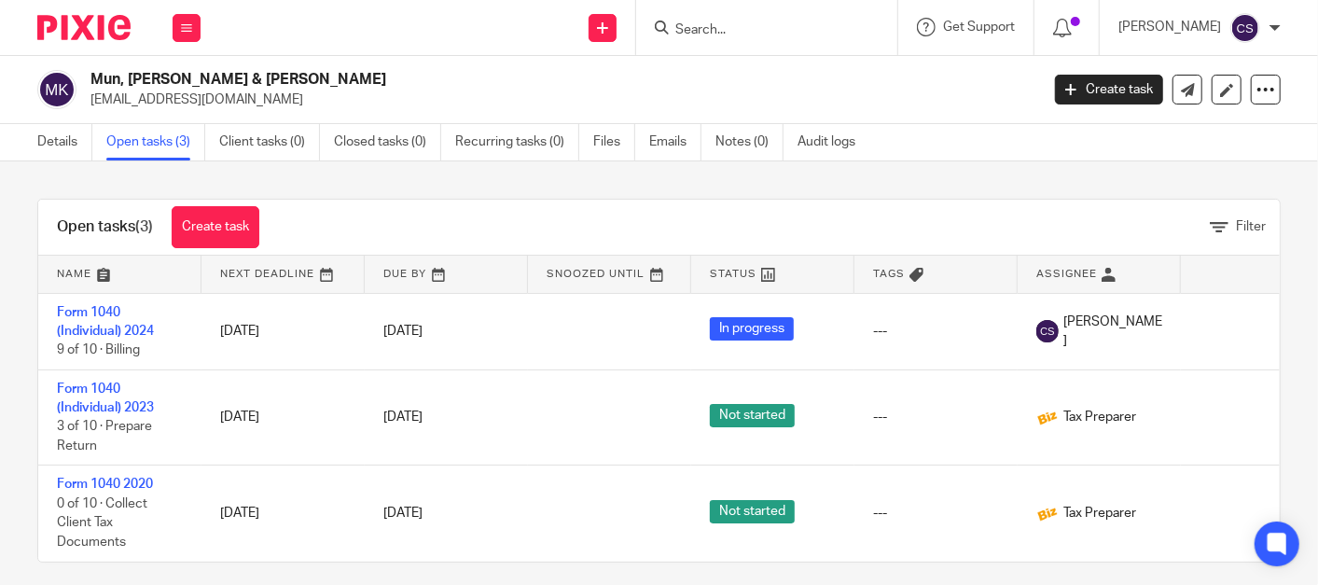
click at [732, 30] on input "Search" at bounding box center [758, 30] width 168 height 17
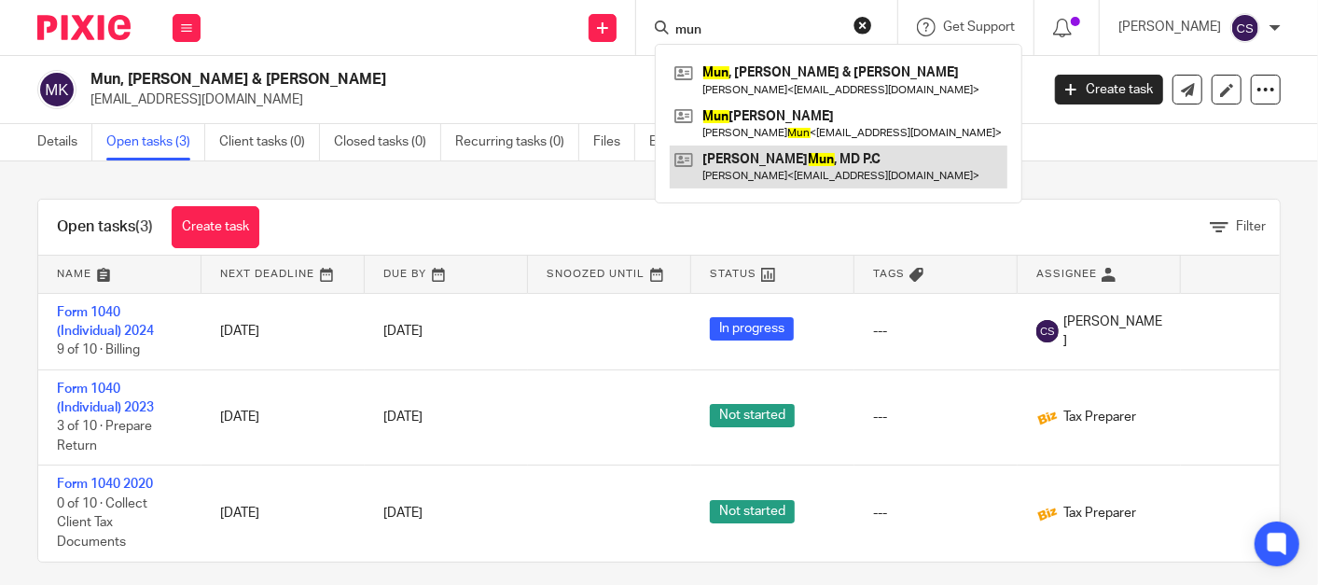
type input "mun"
click at [776, 157] on link at bounding box center [839, 167] width 338 height 43
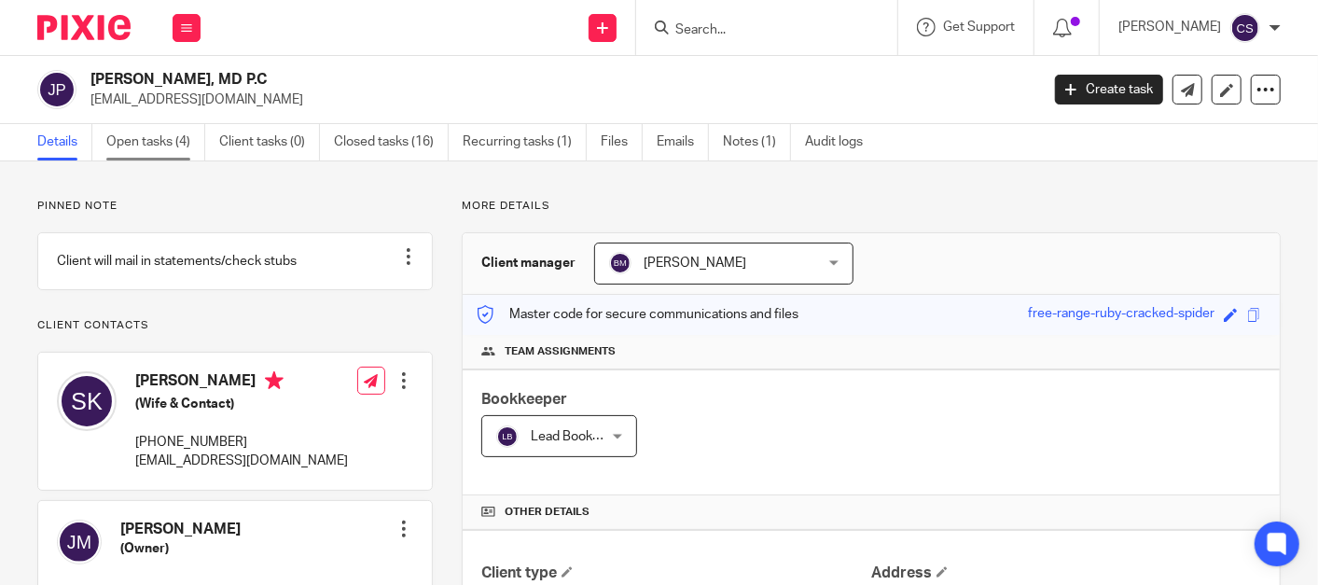
click at [133, 146] on link "Open tasks (4)" at bounding box center [155, 142] width 99 height 36
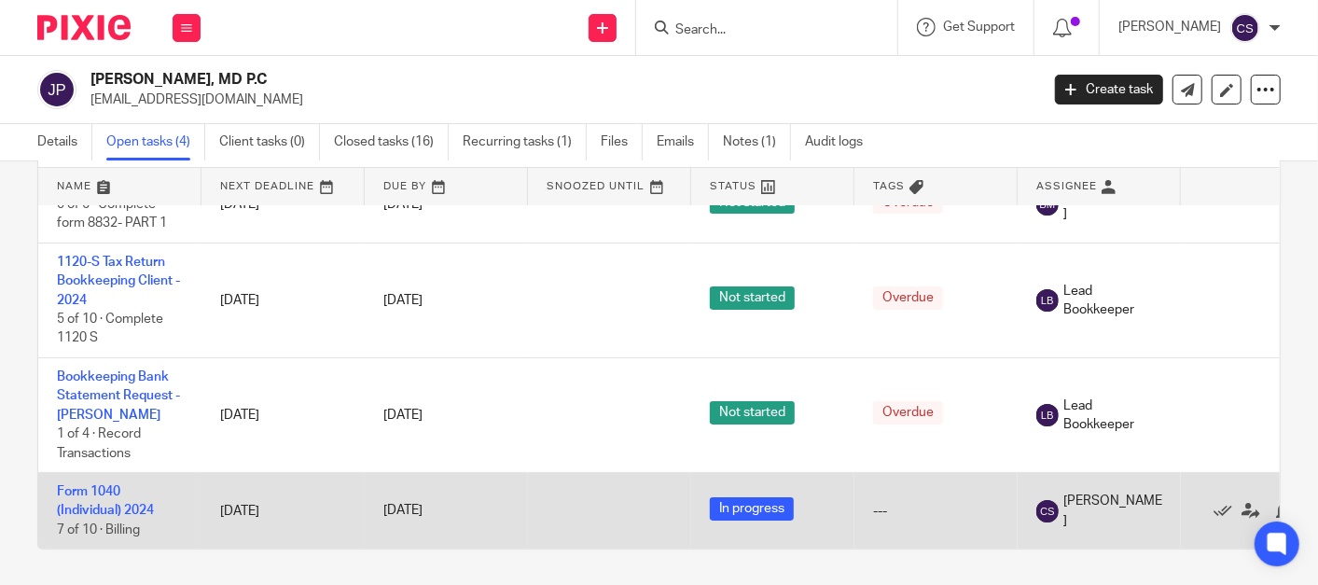
scroll to position [56, 0]
click at [92, 485] on link "Form 1040 (Individual) 2024" at bounding box center [105, 501] width 97 height 32
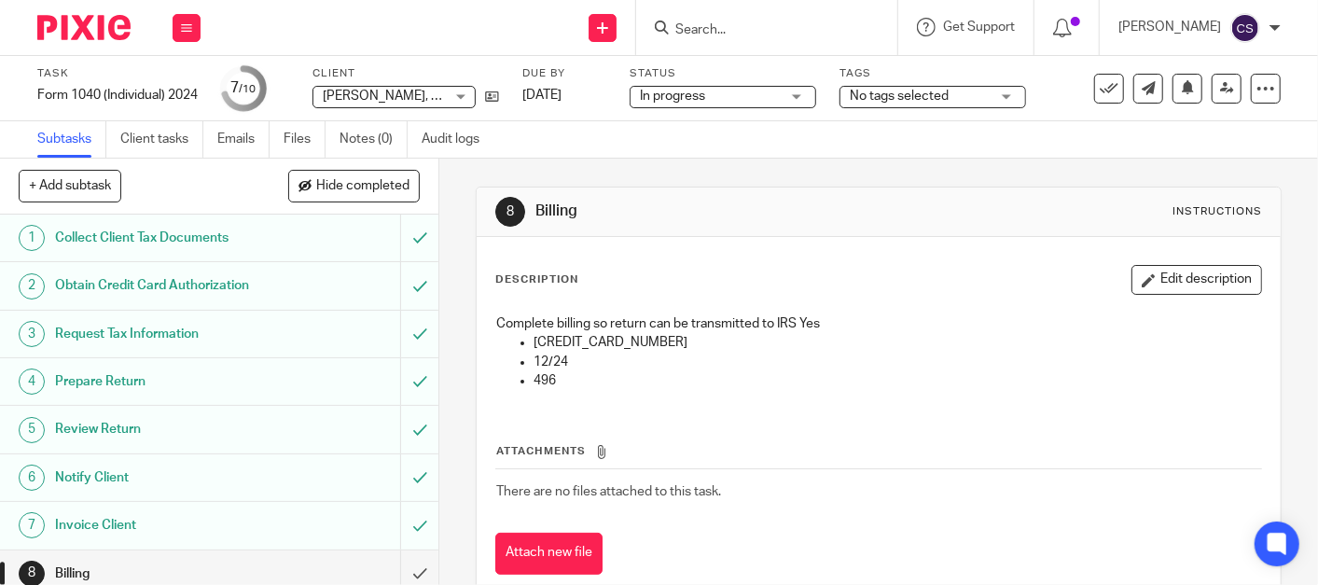
scroll to position [106, 0]
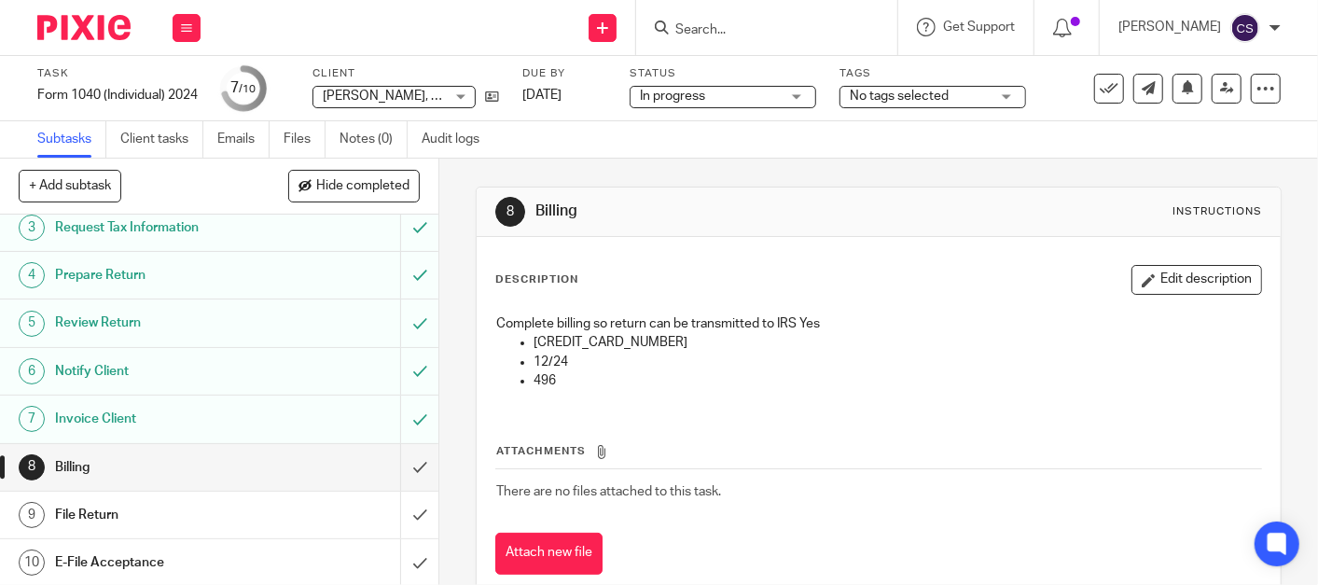
click at [223, 423] on h1 "Invoice Client" at bounding box center [164, 419] width 218 height 28
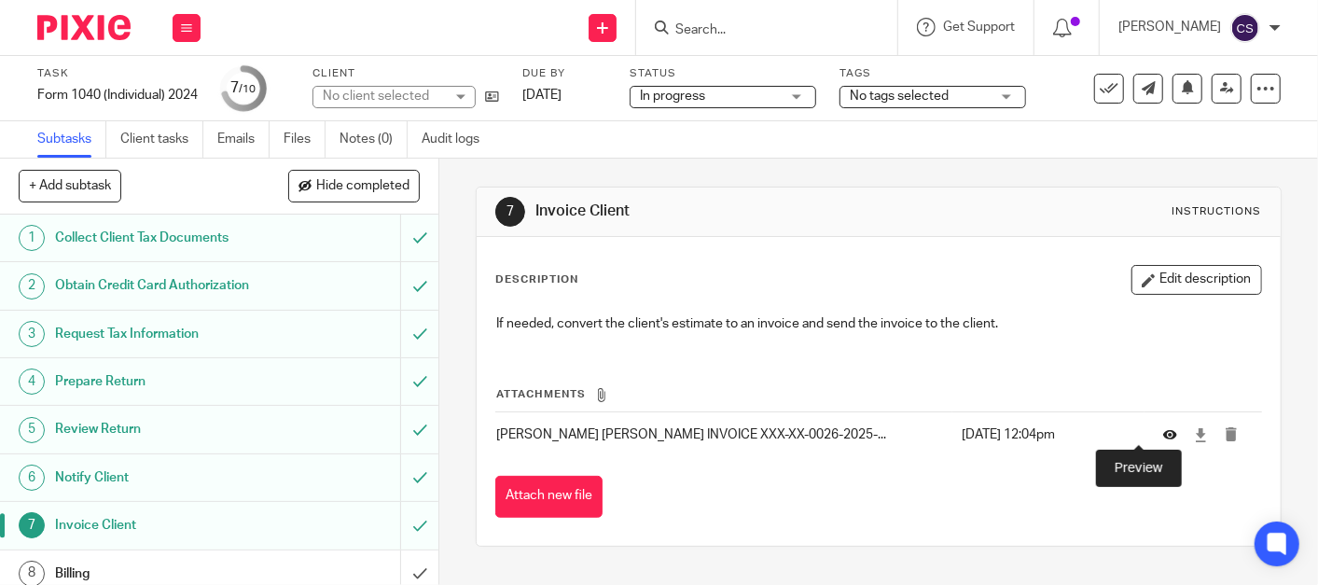
click at [1163, 432] on icon at bounding box center [1170, 435] width 14 height 14
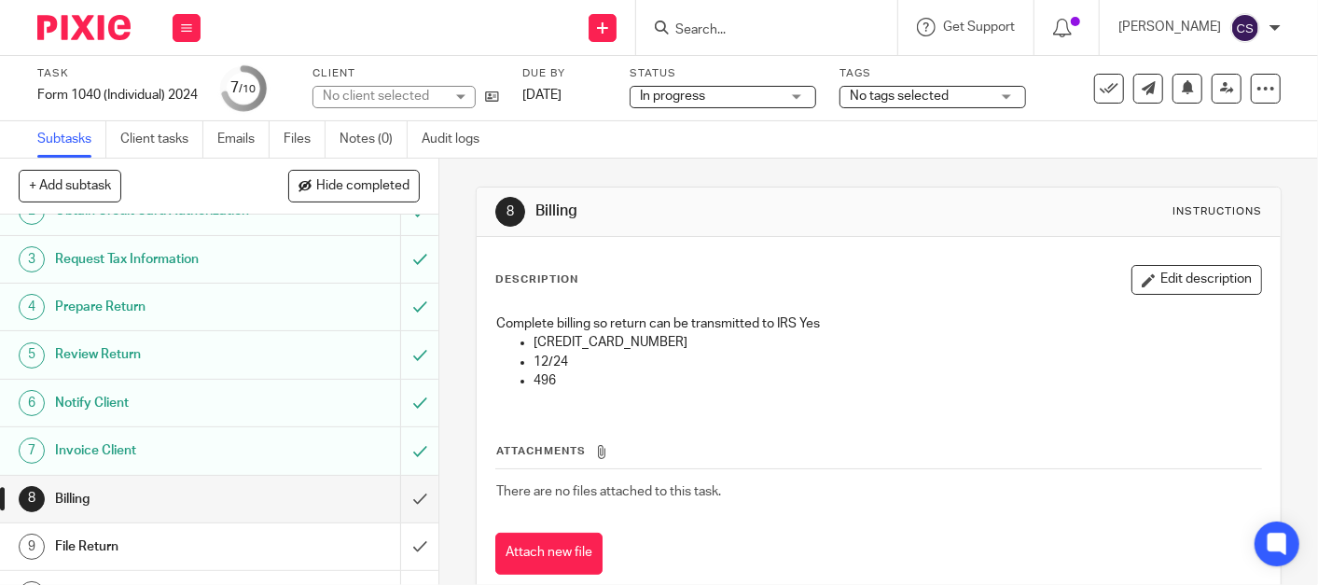
scroll to position [106, 0]
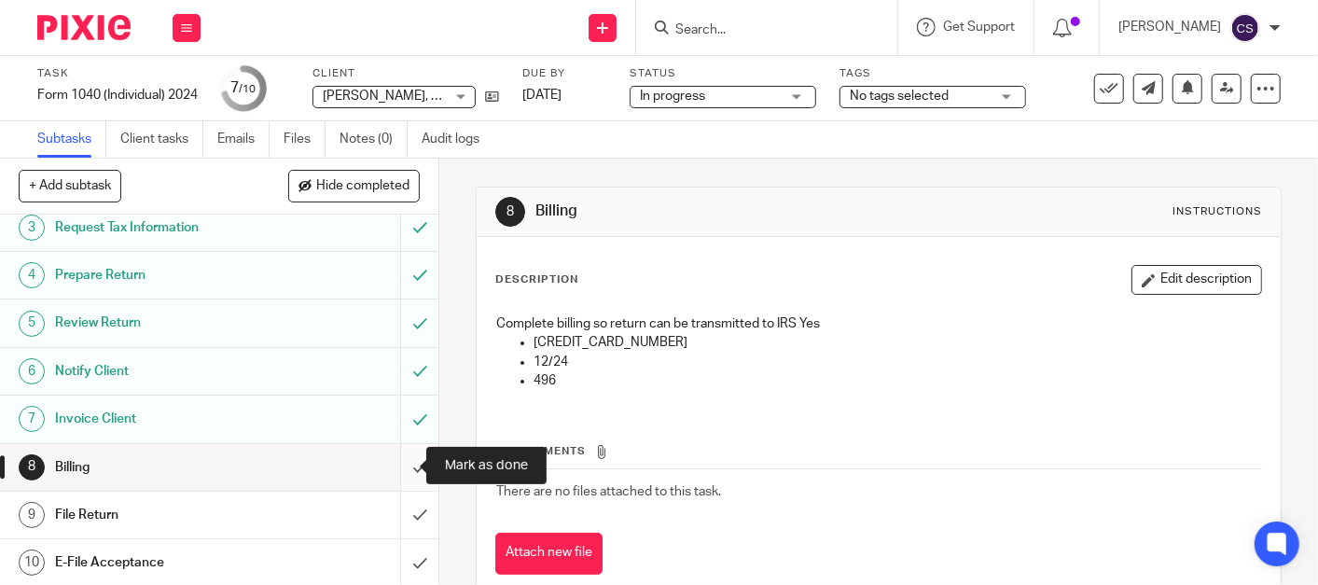
click at [396, 468] on input "submit" at bounding box center [219, 467] width 438 height 47
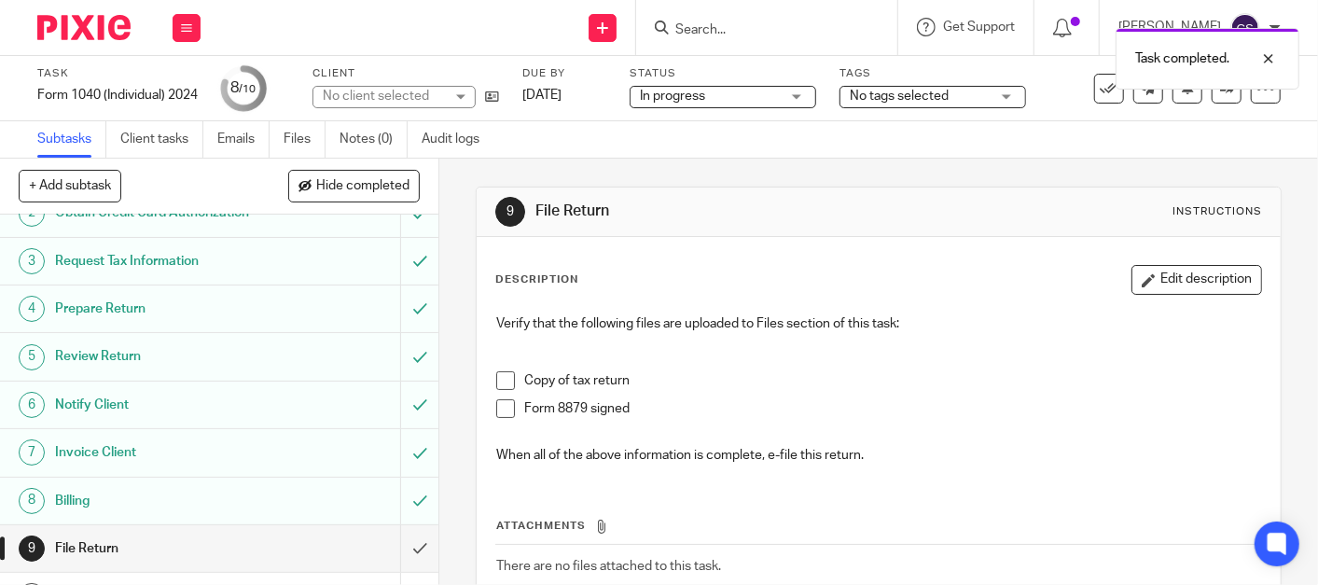
scroll to position [106, 0]
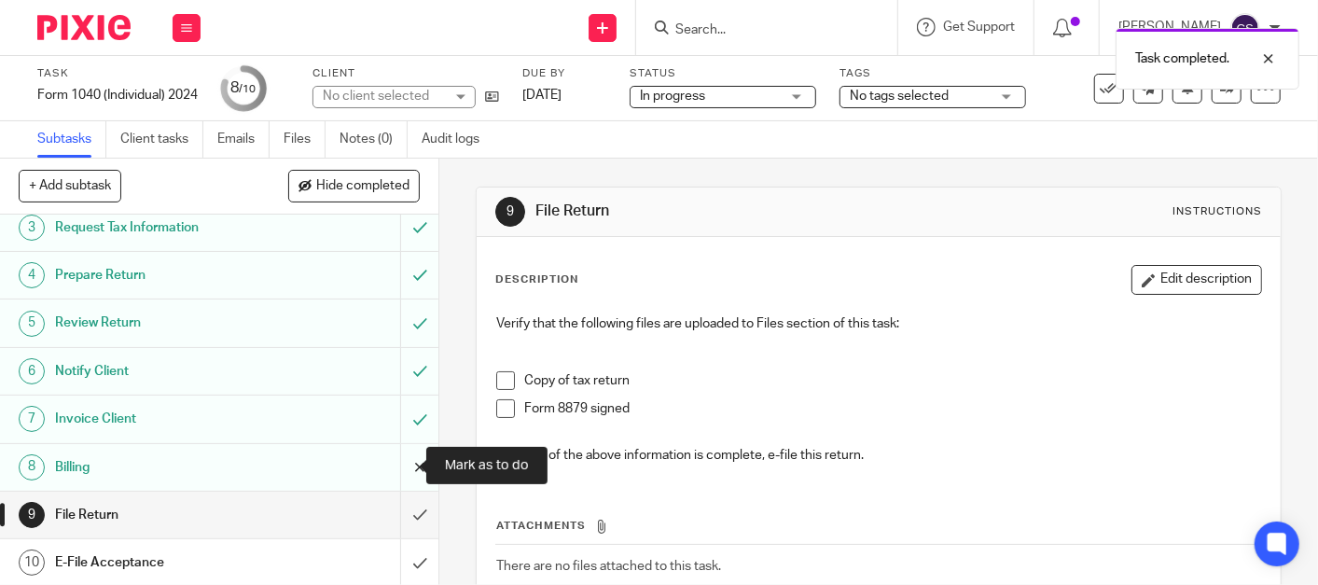
click at [396, 459] on input "submit" at bounding box center [219, 467] width 438 height 47
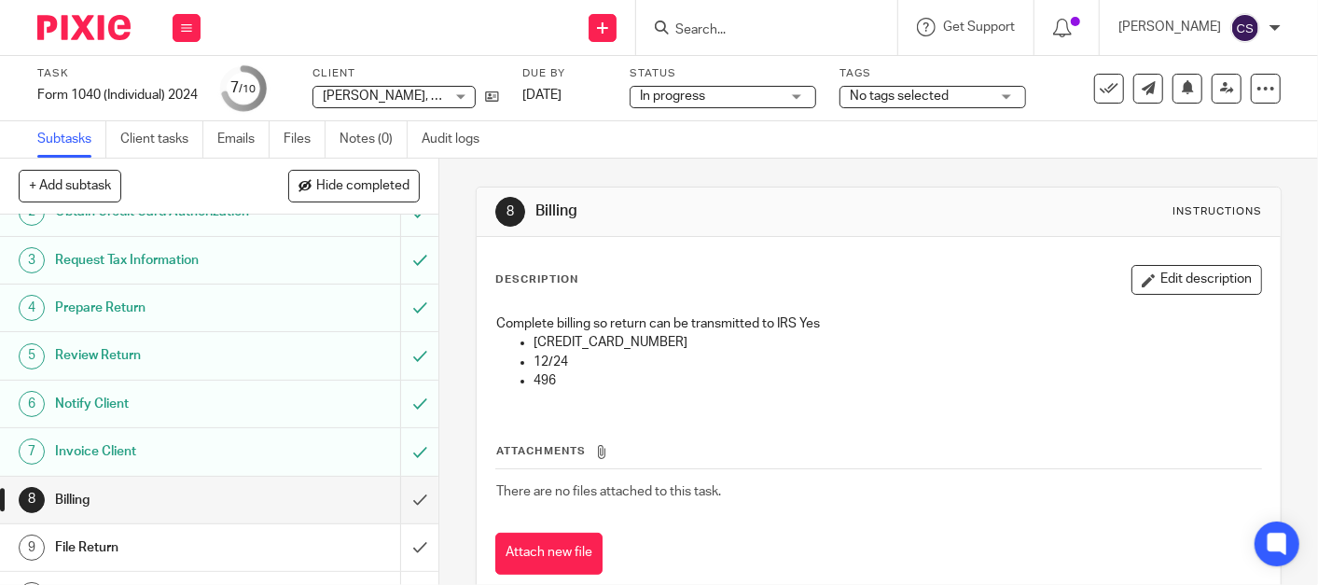
scroll to position [106, 0]
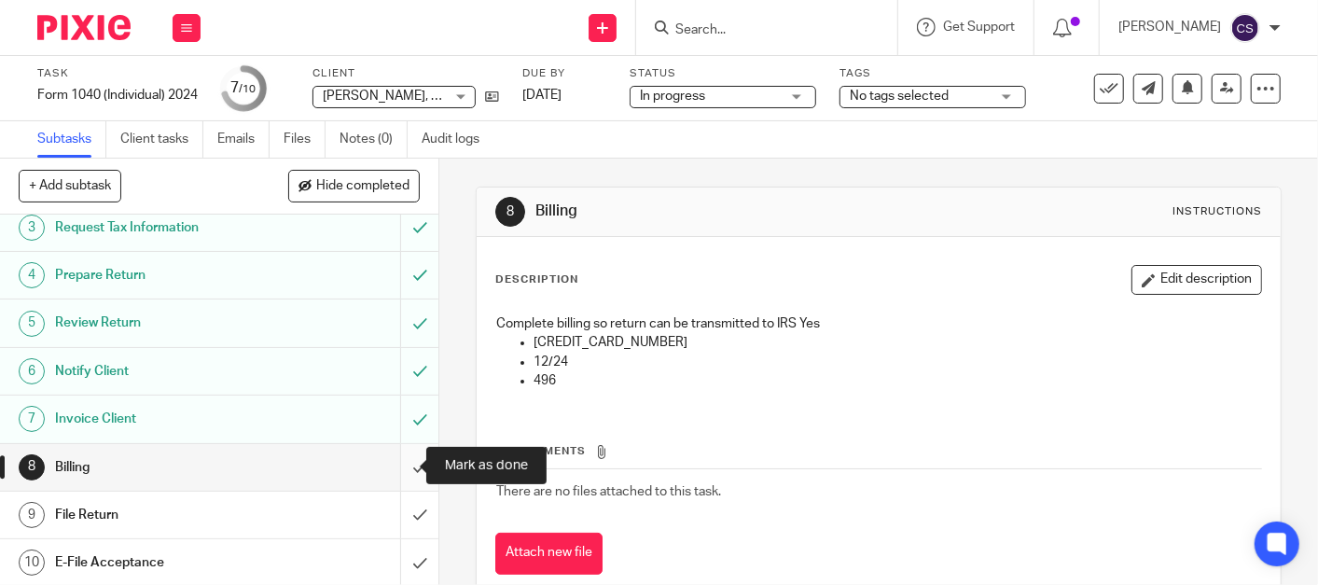
click at [399, 464] on input "submit" at bounding box center [219, 467] width 438 height 47
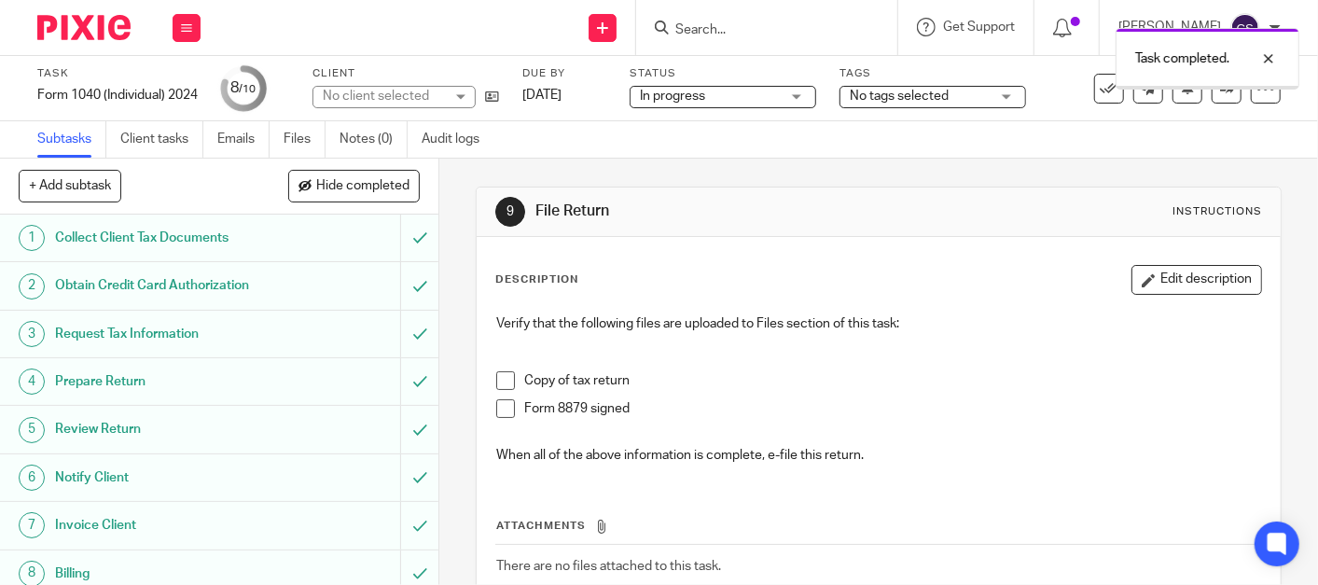
click at [1212, 98] on link at bounding box center [1227, 89] width 30 height 30
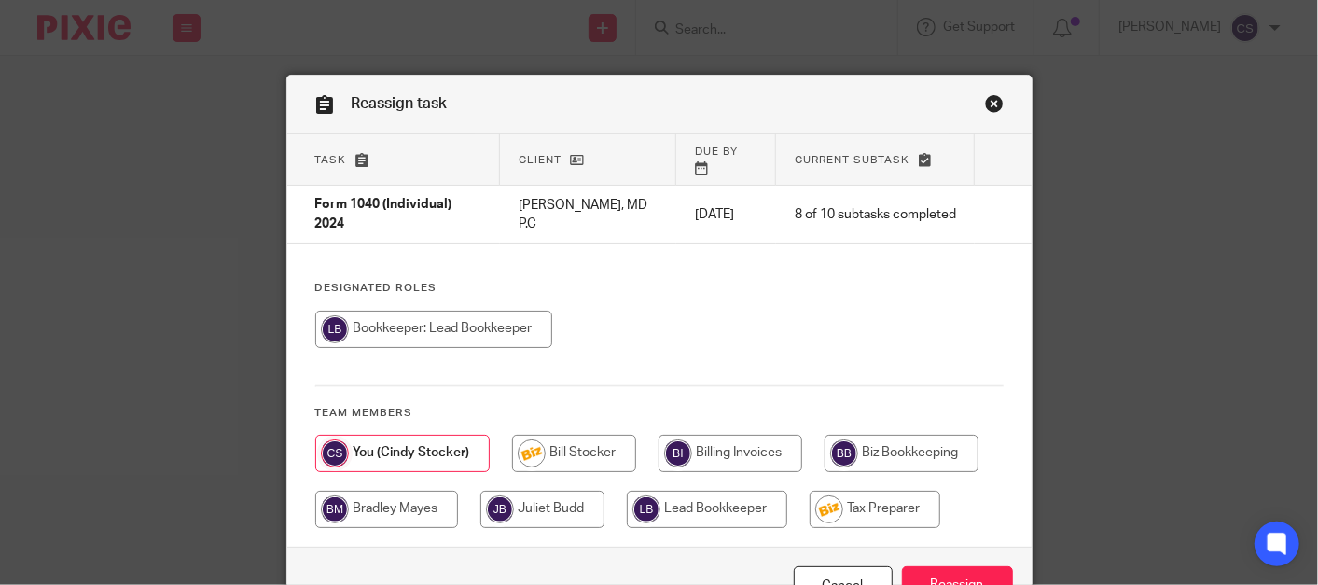
click at [844, 501] on input "radio" at bounding box center [875, 509] width 131 height 37
radio input "true"
click at [965, 568] on input "Reassign" at bounding box center [957, 586] width 111 height 40
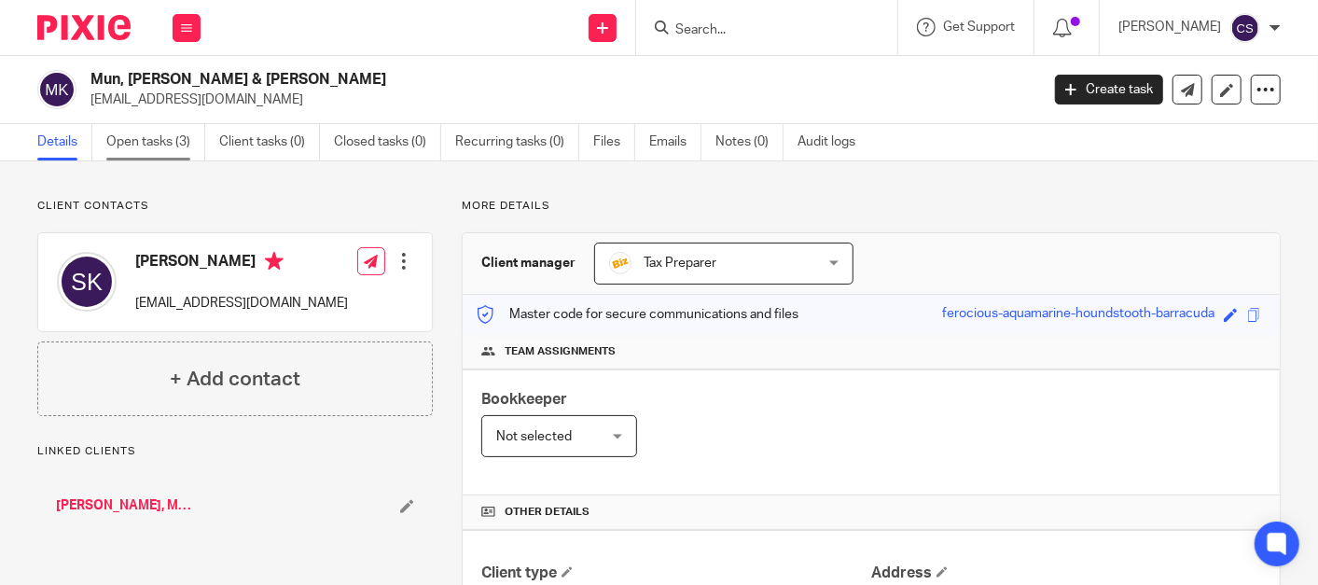
click at [132, 142] on link "Open tasks (3)" at bounding box center [155, 142] width 99 height 36
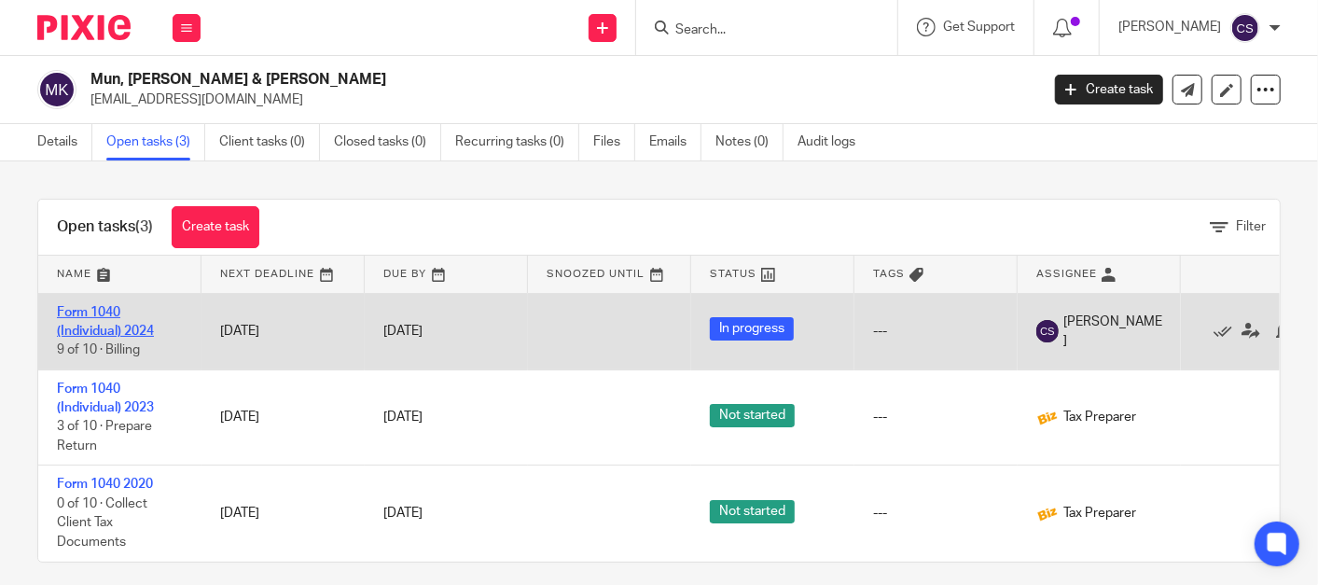
click at [93, 314] on link "Form 1040 (Individual) 2024" at bounding box center [105, 322] width 97 height 32
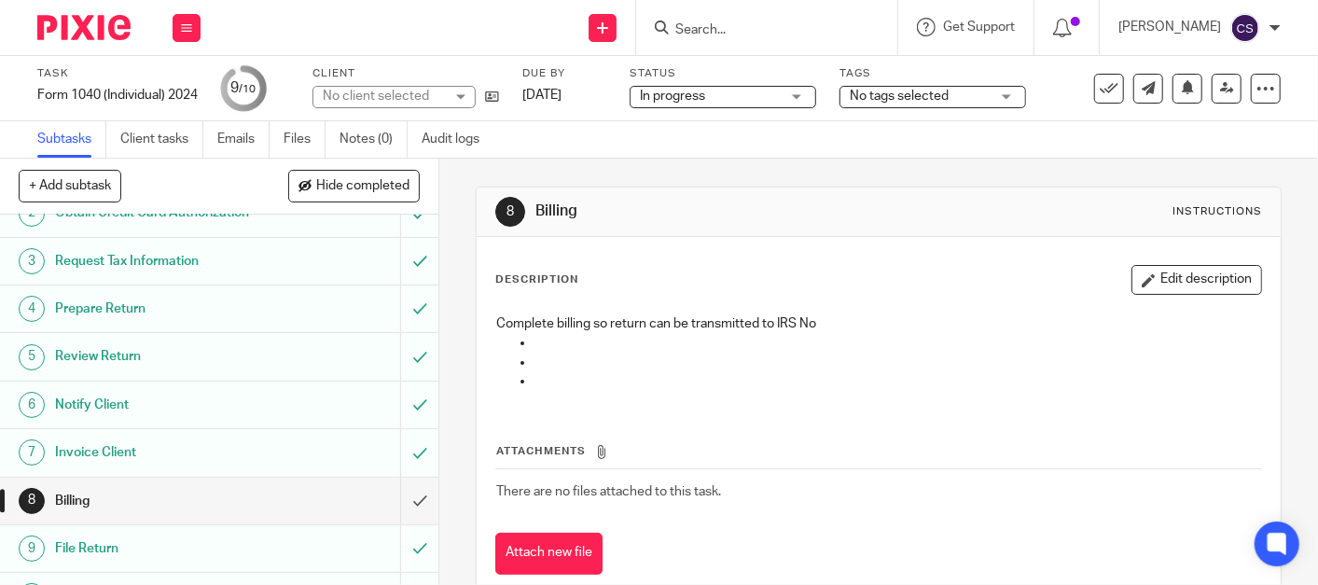
scroll to position [106, 0]
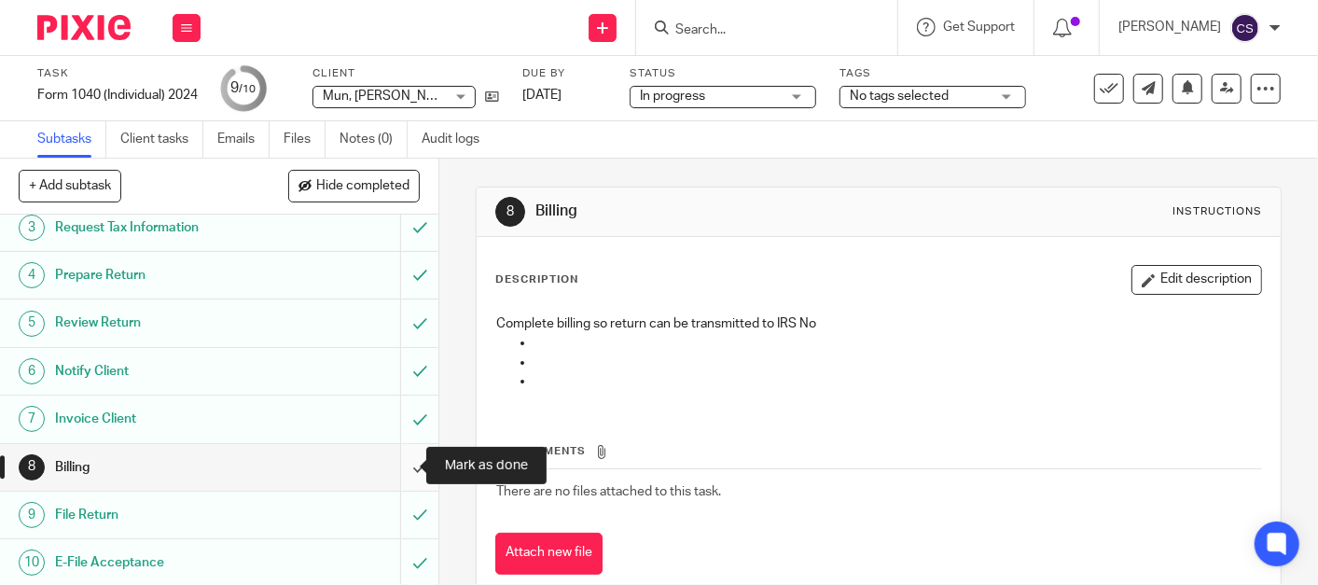
click at [392, 471] on input "submit" at bounding box center [219, 467] width 438 height 47
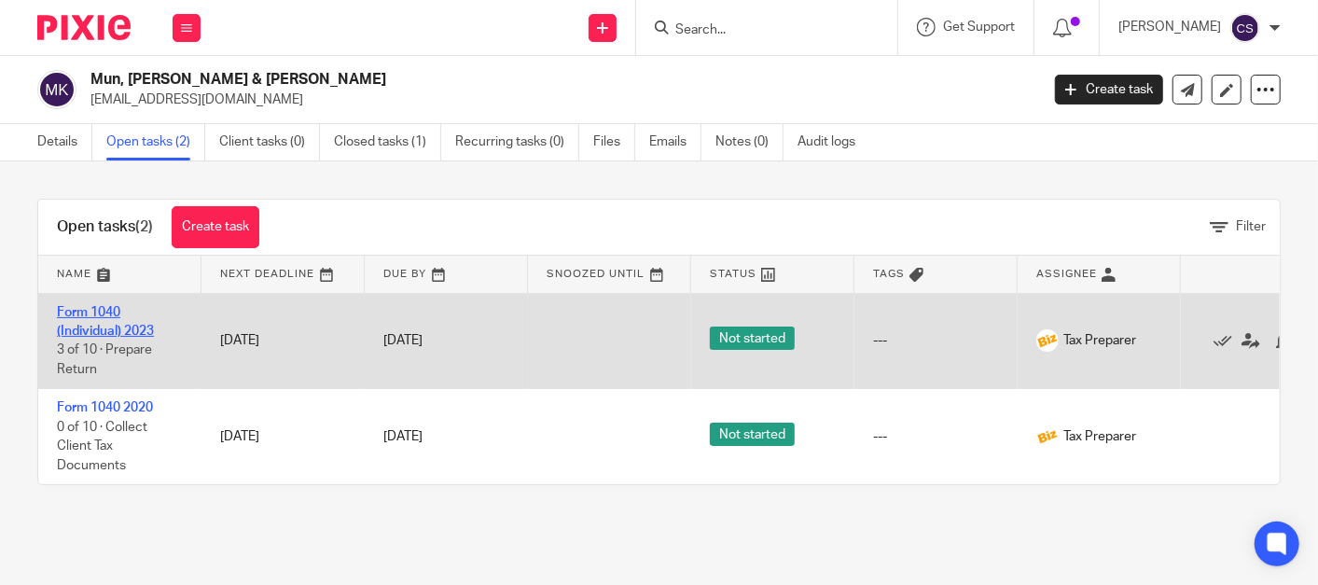
click at [81, 309] on link "Form 1040 (Individual) 2023" at bounding box center [105, 322] width 97 height 32
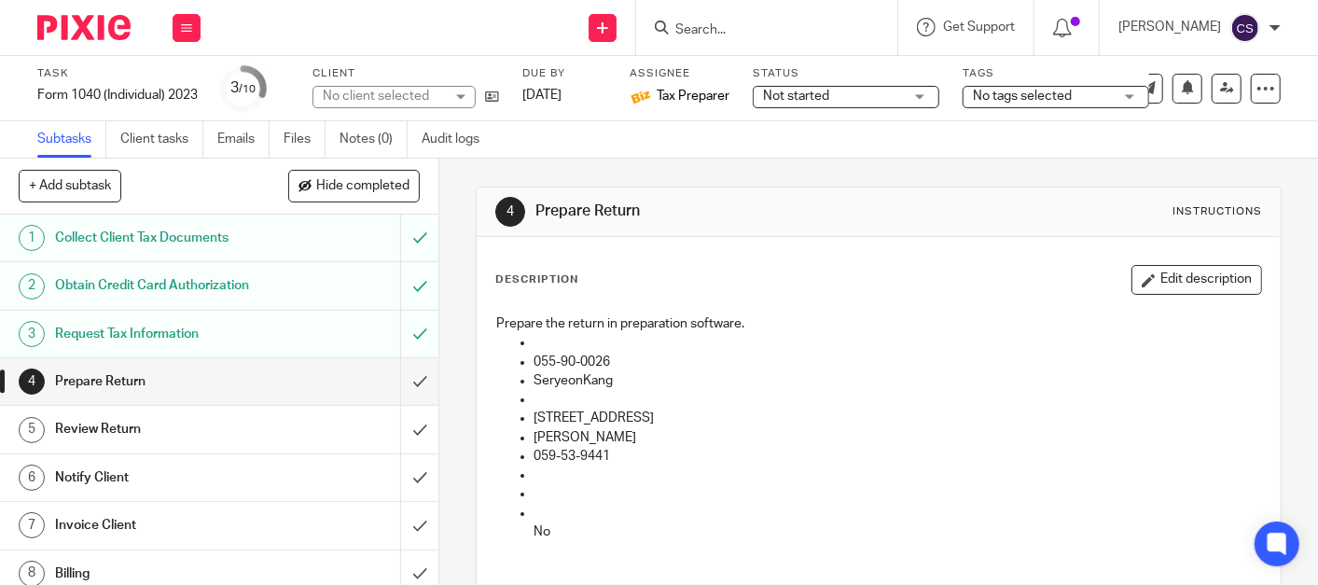
click at [264, 276] on div "Obtain Credit Card Authorization" at bounding box center [218, 285] width 327 height 28
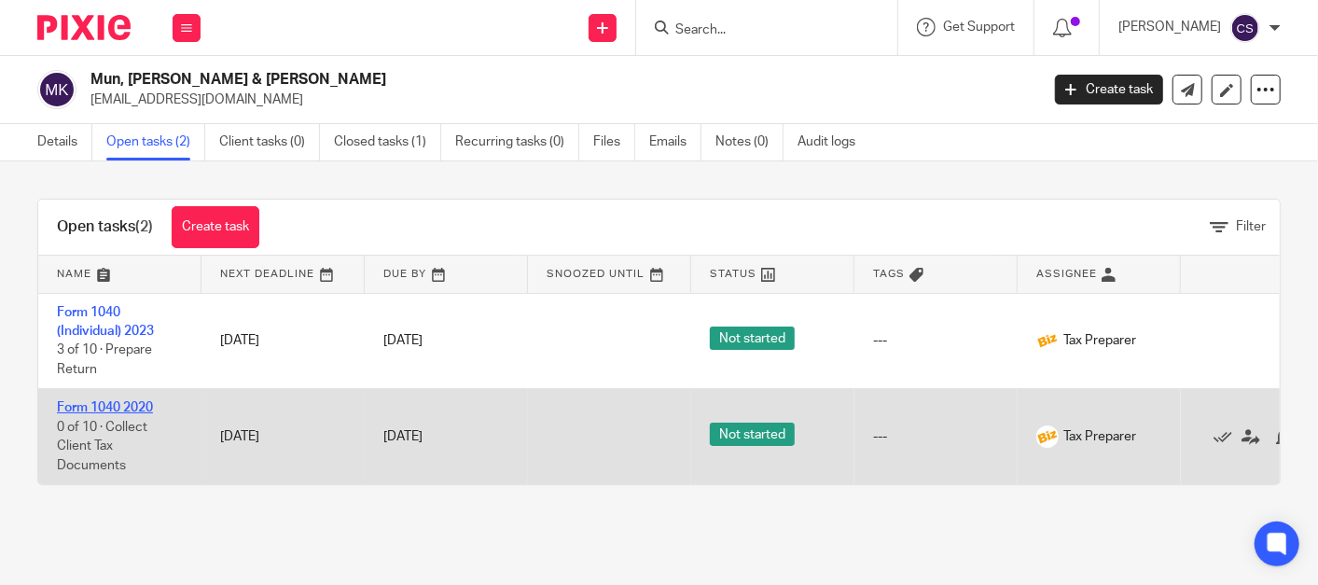
click at [117, 401] on link "Form 1040 2020" at bounding box center [105, 407] width 96 height 13
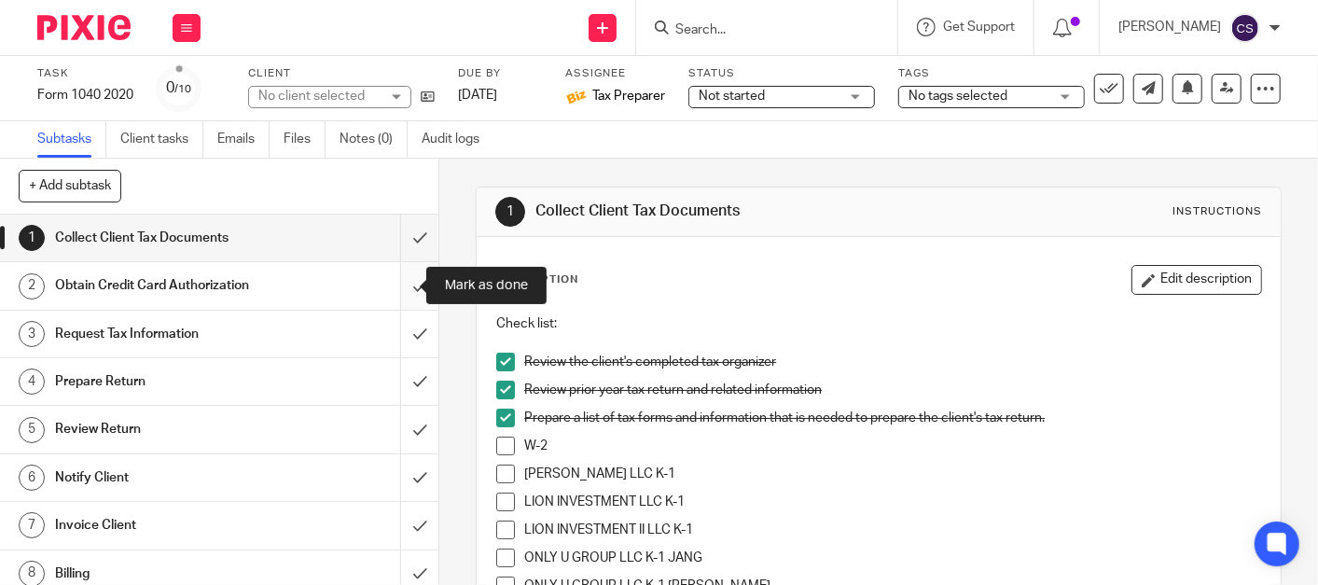
click at [395, 282] on input "submit" at bounding box center [219, 285] width 438 height 47
